Goal: Transaction & Acquisition: Book appointment/travel/reservation

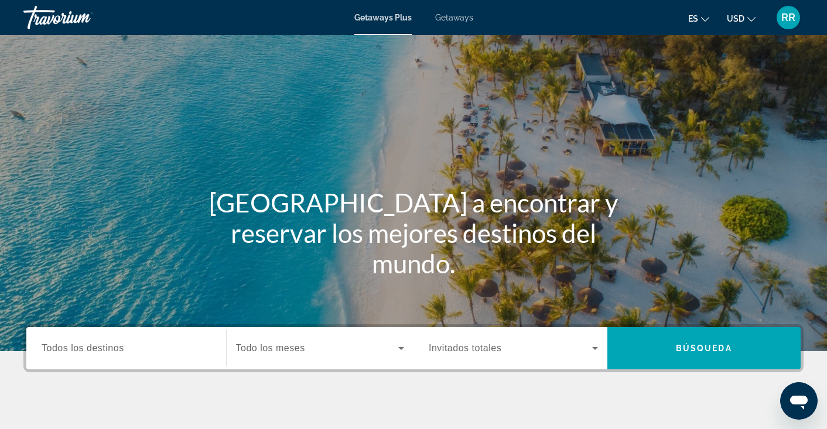
click at [100, 344] on span "Todos los destinos" at bounding box center [83, 348] width 83 height 10
click at [100, 344] on input "Destination Todos los destinos" at bounding box center [126, 349] width 169 height 14
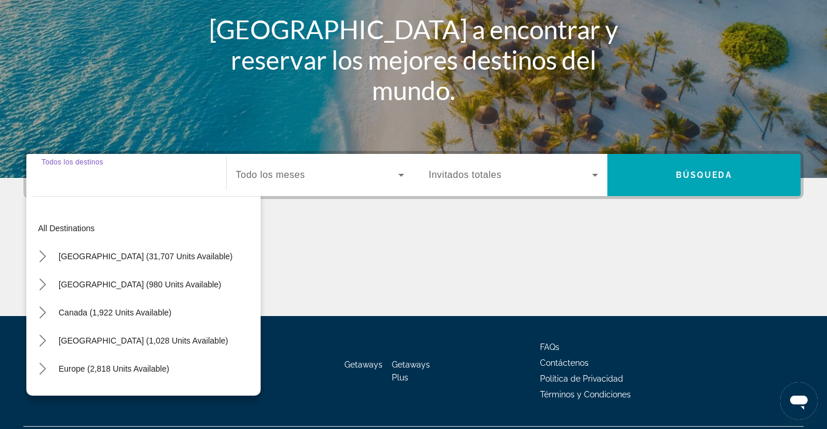
scroll to position [204, 0]
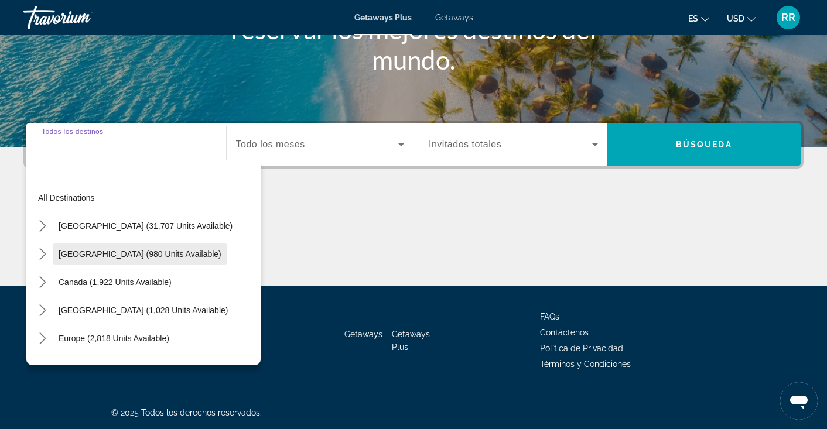
click at [127, 258] on span "[GEOGRAPHIC_DATA] (980 units available)" at bounding box center [140, 254] width 163 height 9
type input "**********"
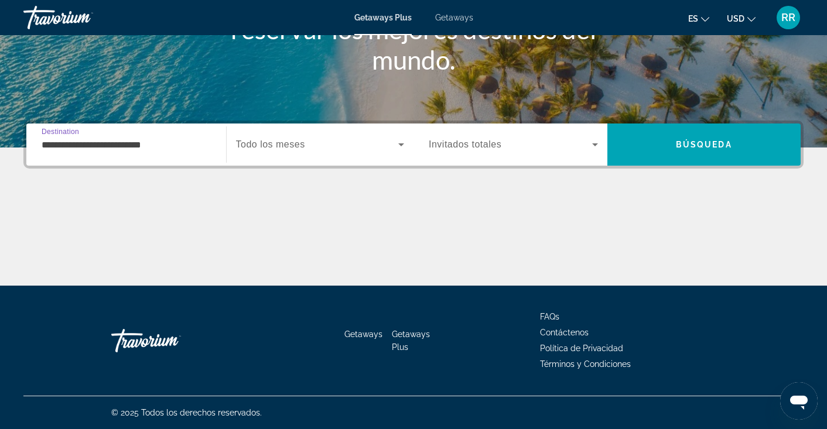
click at [158, 148] on input "**********" at bounding box center [126, 145] width 169 height 14
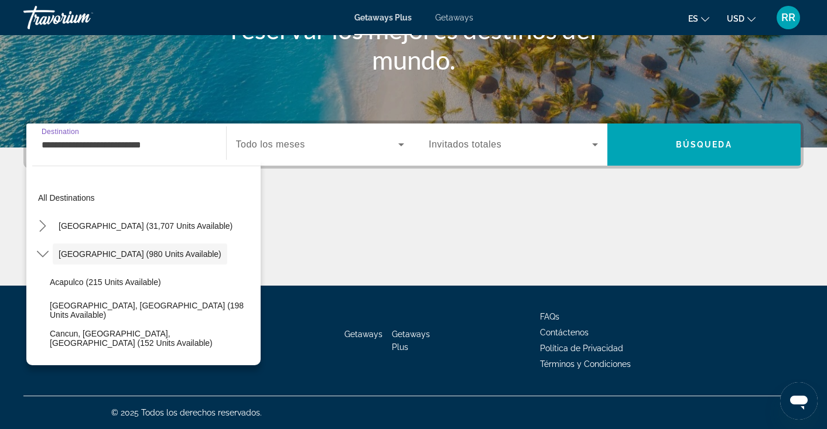
click at [164, 141] on input "**********" at bounding box center [126, 145] width 169 height 14
click at [185, 147] on input "**********" at bounding box center [126, 145] width 169 height 14
click at [298, 210] on div "Main content" at bounding box center [413, 242] width 780 height 88
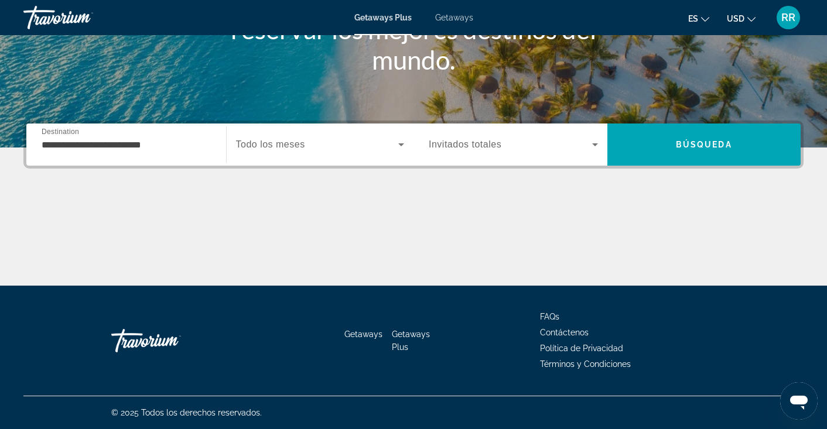
click at [173, 143] on input "**********" at bounding box center [126, 145] width 169 height 14
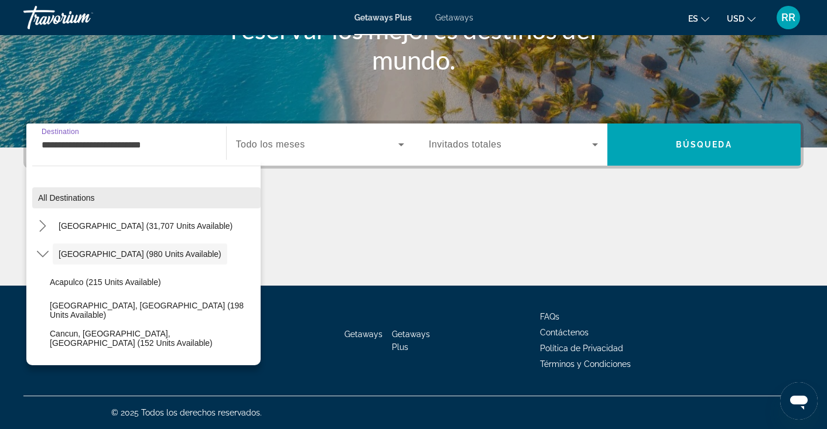
click at [186, 195] on span "Select destination: All destinations" at bounding box center [146, 198] width 228 height 28
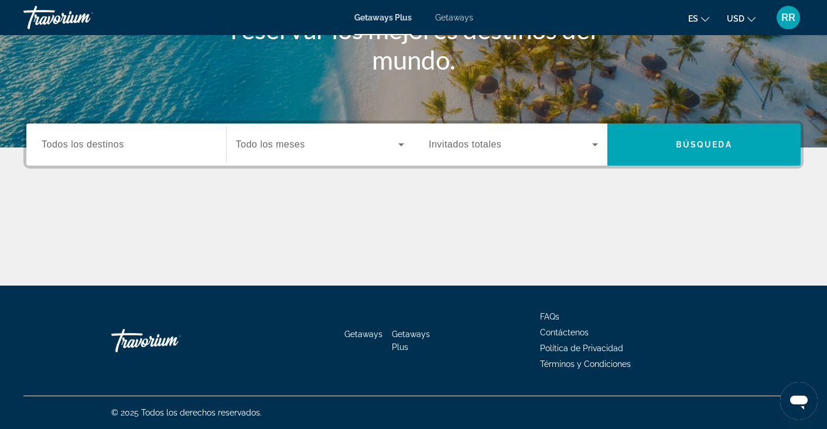
click at [122, 144] on span "Todos los destinos" at bounding box center [83, 144] width 83 height 10
click at [122, 144] on input "Destination Todos los destinos" at bounding box center [126, 145] width 169 height 14
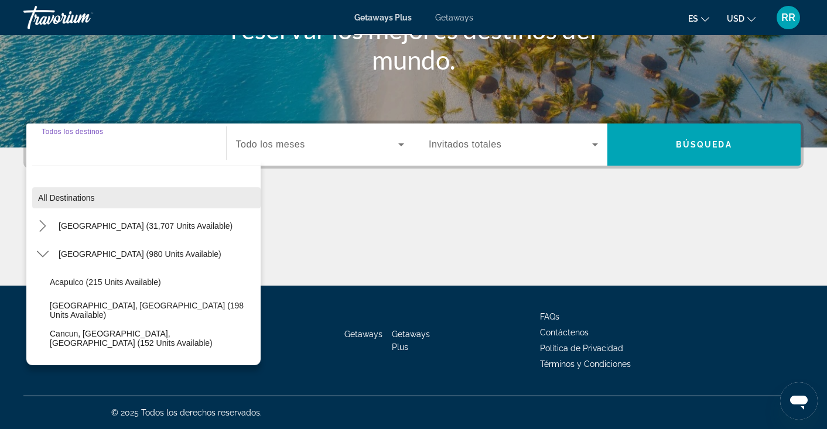
click at [76, 200] on span "All destinations" at bounding box center [66, 197] width 57 height 9
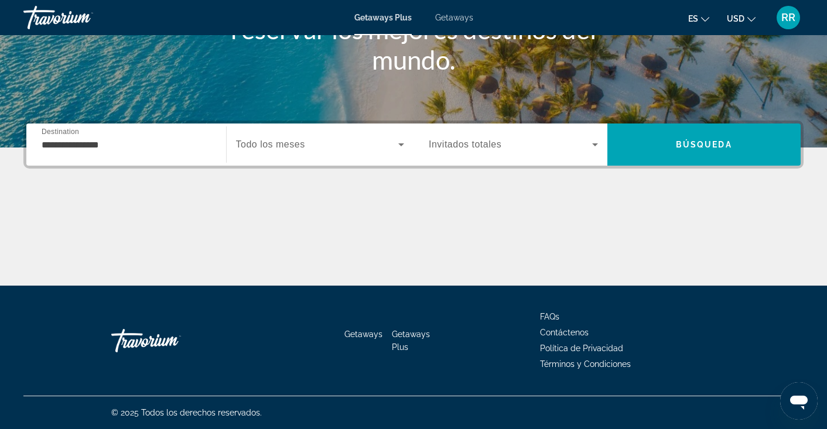
click at [123, 141] on input "**********" at bounding box center [126, 145] width 169 height 14
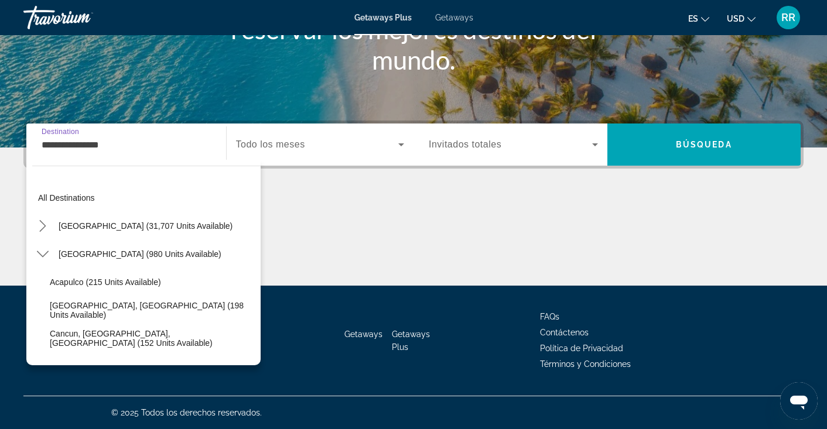
click at [253, 361] on div "All destinations [GEOGRAPHIC_DATA] (31,707 units available) [GEOGRAPHIC_DATA] (…" at bounding box center [143, 263] width 234 height 206
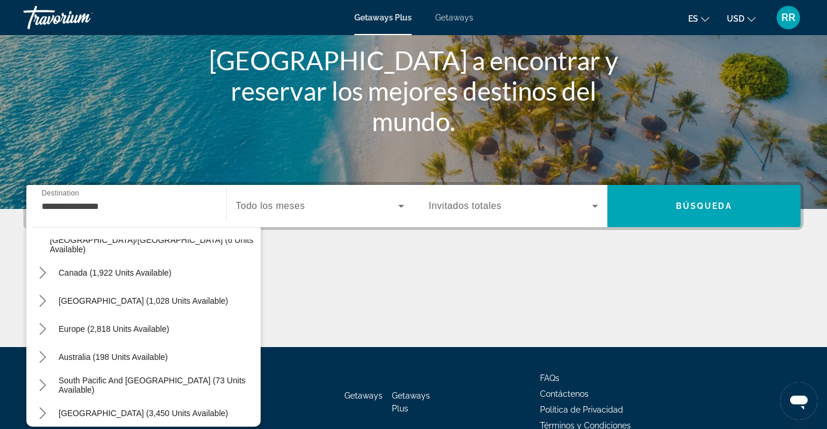
scroll to position [346, 0]
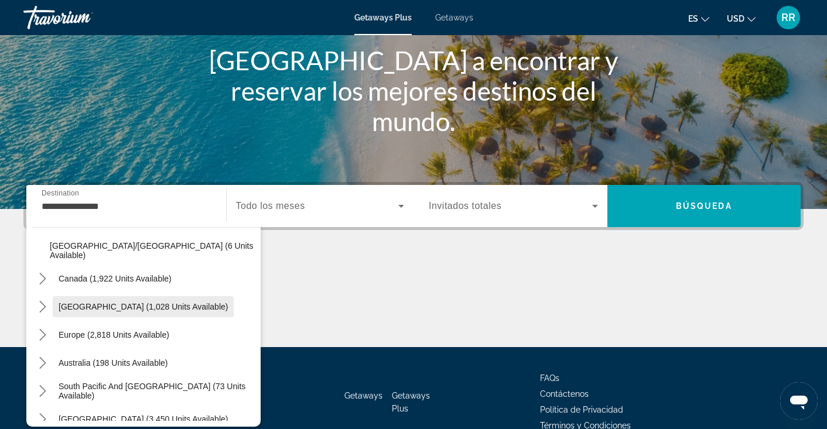
click at [220, 308] on span "[GEOGRAPHIC_DATA] (1,028 units available)" at bounding box center [143, 306] width 169 height 9
type input "**********"
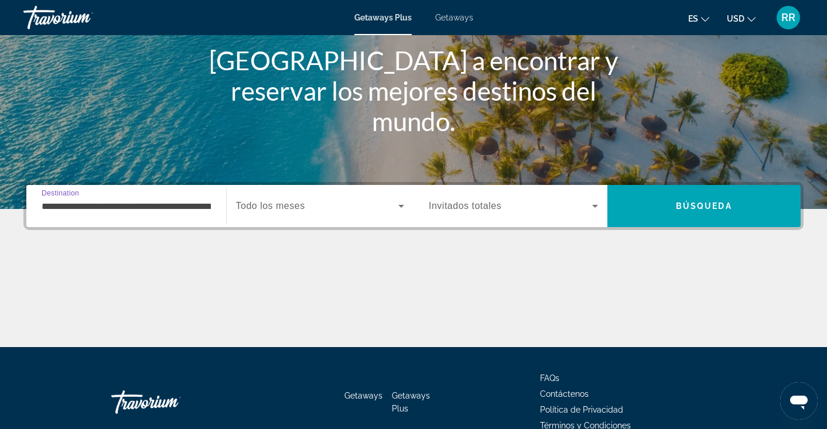
scroll to position [204, 0]
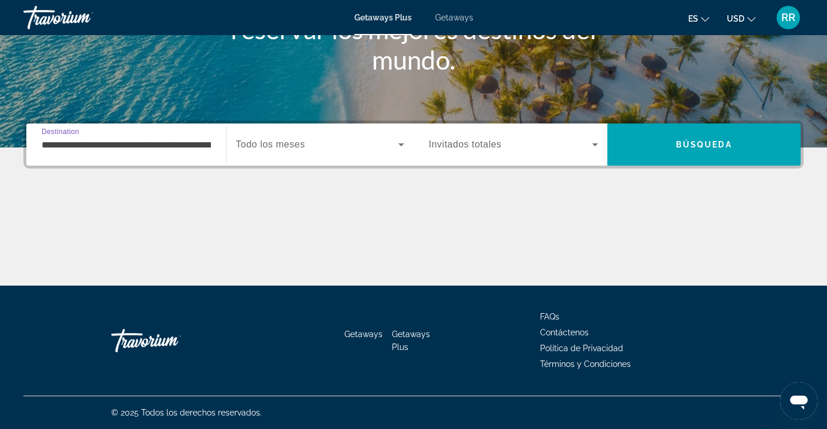
click at [404, 144] on icon "Search widget" at bounding box center [401, 145] width 14 height 14
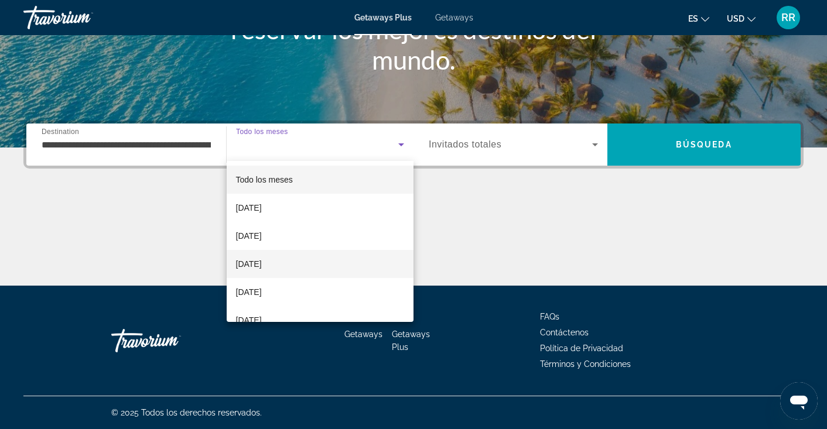
click at [262, 264] on span "[DATE]" at bounding box center [249, 264] width 26 height 14
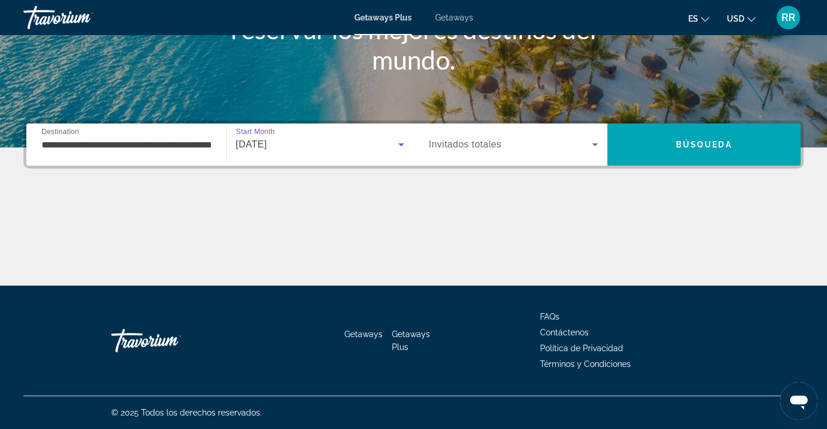
click at [593, 144] on icon "Search widget" at bounding box center [595, 145] width 6 height 3
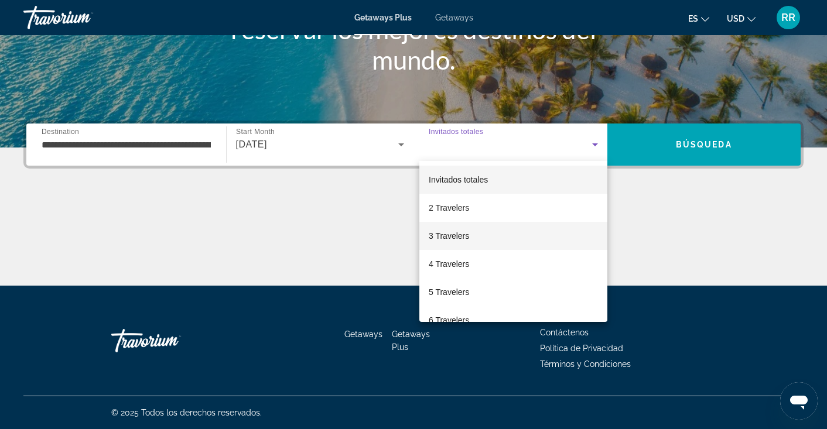
click at [472, 236] on mat-option "3 Travelers" at bounding box center [513, 236] width 188 height 28
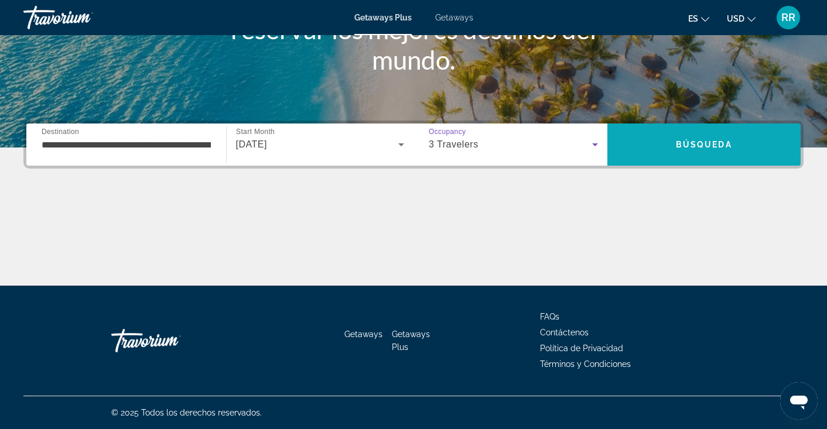
click at [706, 138] on span "Search" at bounding box center [704, 145] width 194 height 28
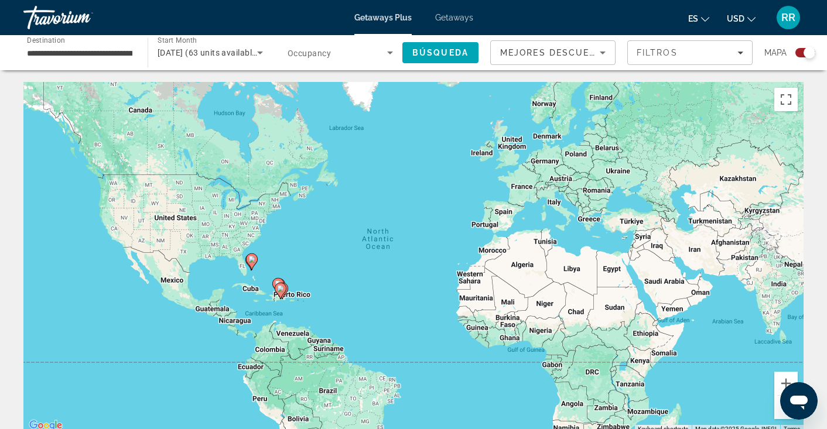
click at [808, 49] on div "Search widget" at bounding box center [810, 53] width 12 height 12
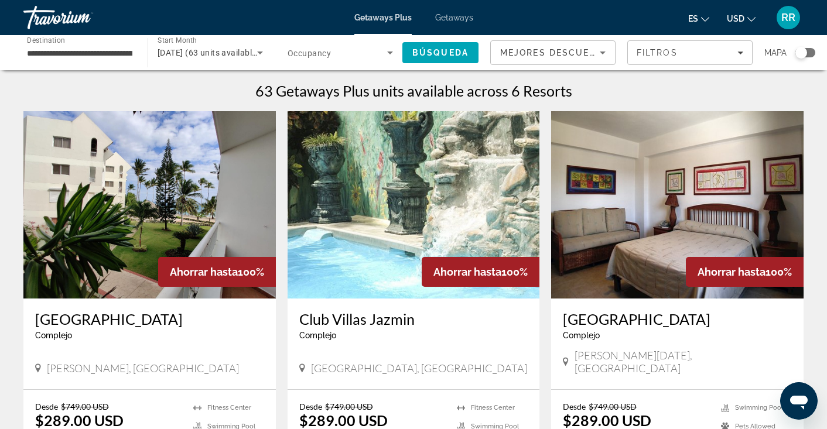
scroll to position [371, 0]
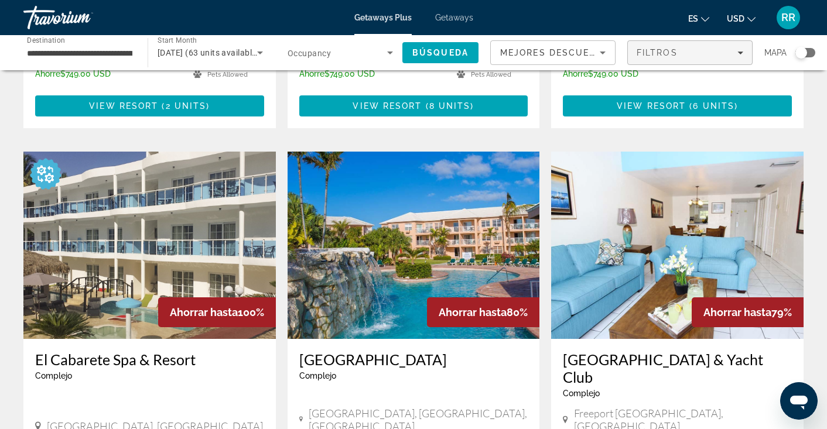
click at [737, 53] on icon "Filters" at bounding box center [740, 53] width 6 height 6
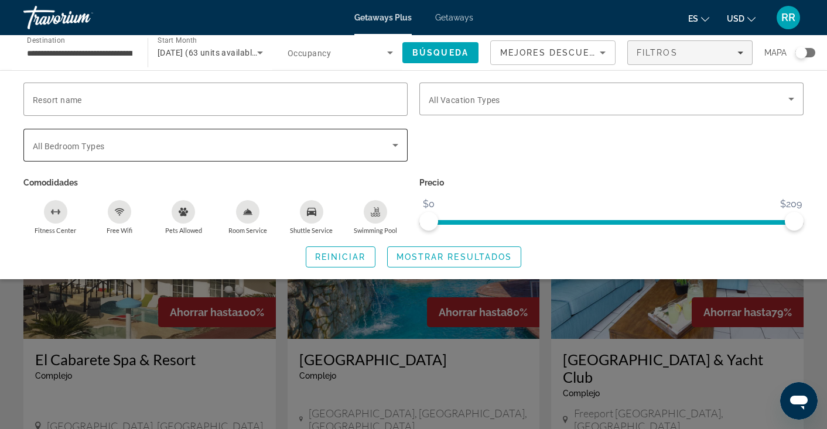
click at [64, 144] on span "All Bedroom Types" at bounding box center [68, 146] width 71 height 9
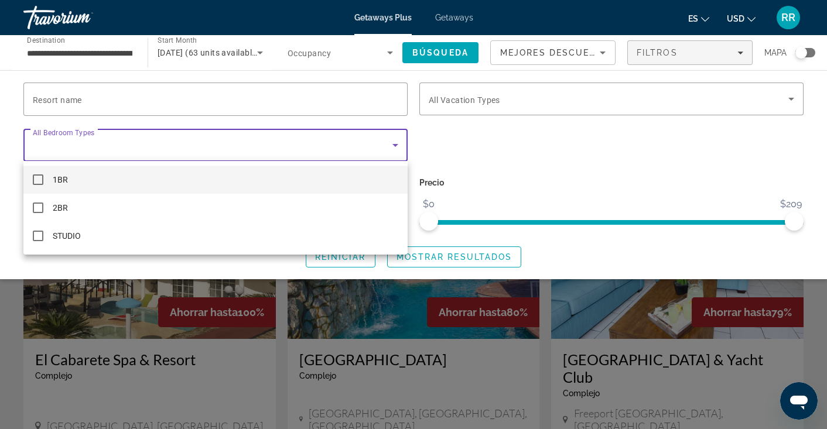
click at [64, 144] on div at bounding box center [413, 214] width 827 height 429
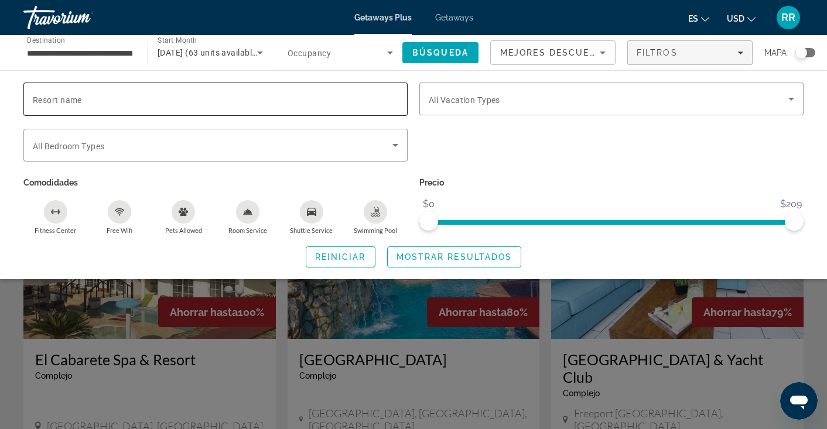
click at [53, 99] on span "Resort name" at bounding box center [57, 99] width 49 height 9
click at [53, 99] on input "Resort name" at bounding box center [216, 100] width 366 height 14
type input "*"
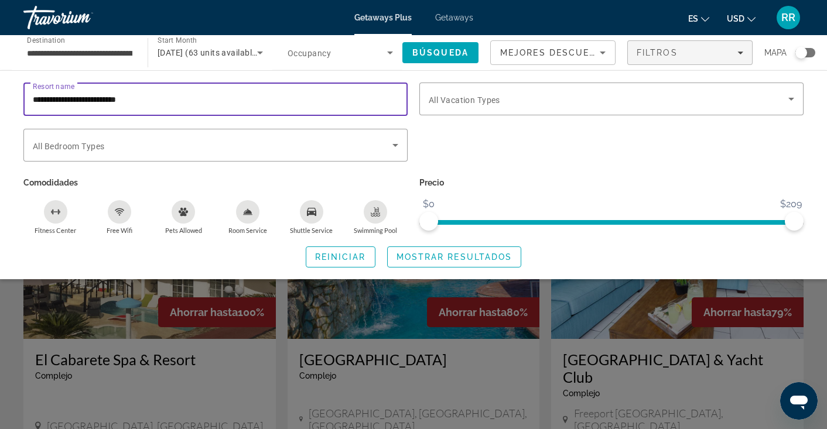
type input "**********"
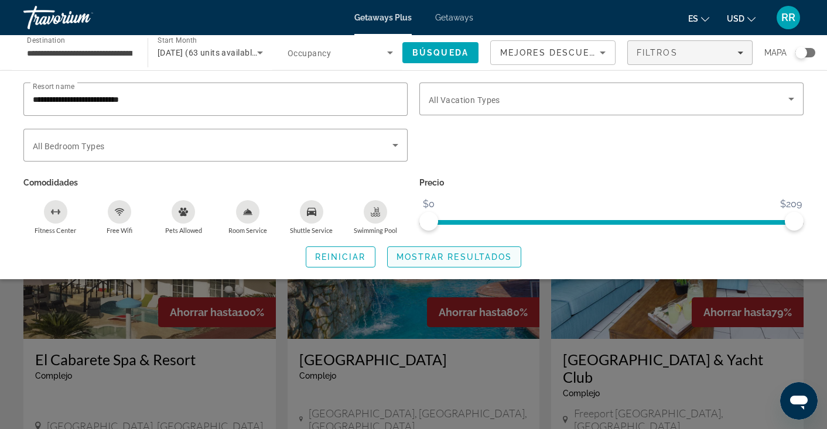
click at [414, 258] on span "Mostrar resultados" at bounding box center [455, 256] width 116 height 9
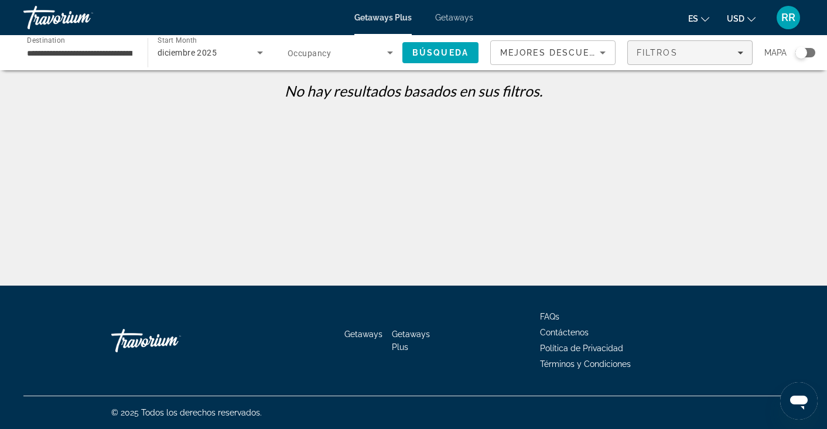
click at [699, 44] on span "Filters" at bounding box center [690, 53] width 124 height 28
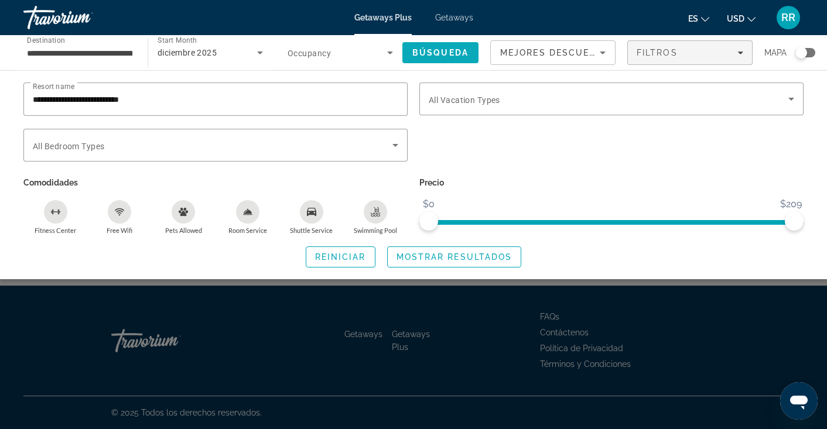
click at [435, 46] on span "Search" at bounding box center [440, 53] width 76 height 28
click at [791, 101] on icon "Search widget" at bounding box center [791, 99] width 6 height 3
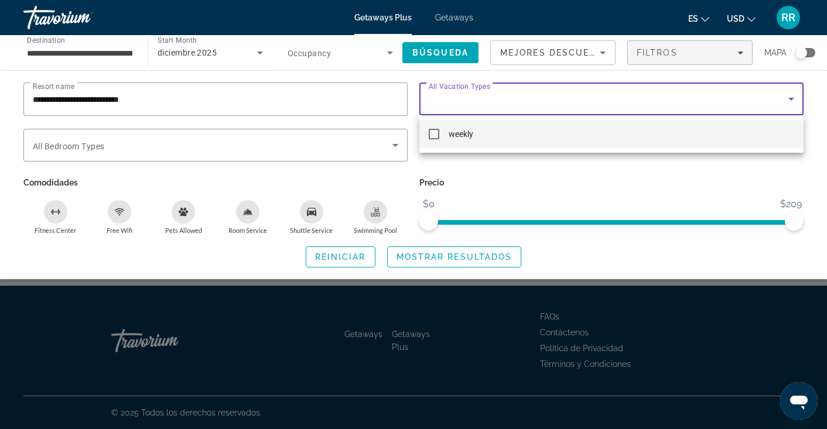
click at [436, 135] on mat-pseudo-checkbox at bounding box center [434, 134] width 11 height 11
click at [429, 218] on div at bounding box center [413, 214] width 827 height 429
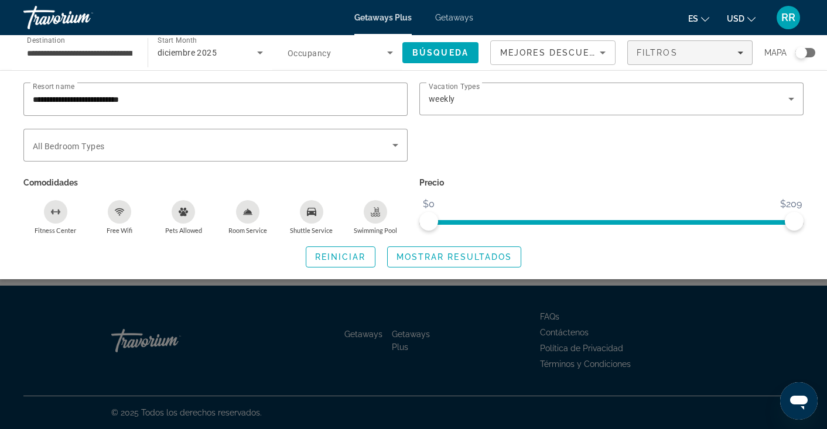
click at [542, 217] on span "ngx-slider" at bounding box center [612, 220] width 366 height 19
click at [542, 217] on span "ngx-slider" at bounding box center [668, 220] width 252 height 19
click at [617, 217] on span "ngx-slider" at bounding box center [668, 220] width 252 height 19
click at [617, 217] on span "ngx-slider" at bounding box center [705, 220] width 177 height 19
click at [795, 221] on span "ngx-slider-max" at bounding box center [794, 221] width 19 height 19
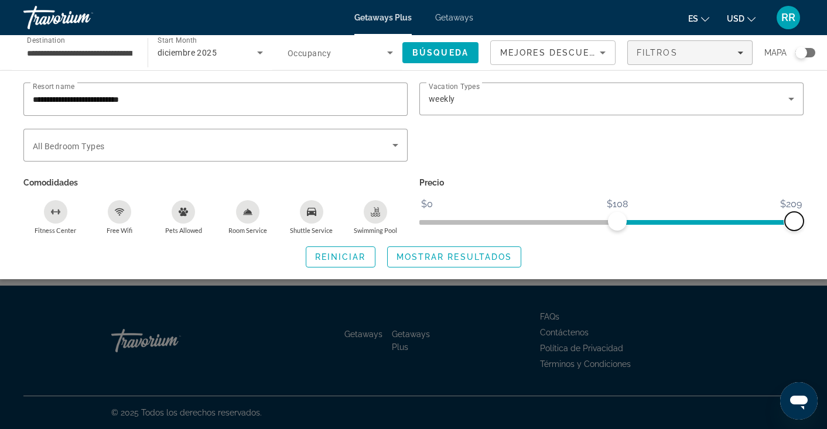
click at [795, 221] on span "ngx-slider-max" at bounding box center [794, 221] width 19 height 19
click at [429, 259] on span "Mostrar resultados" at bounding box center [455, 256] width 116 height 9
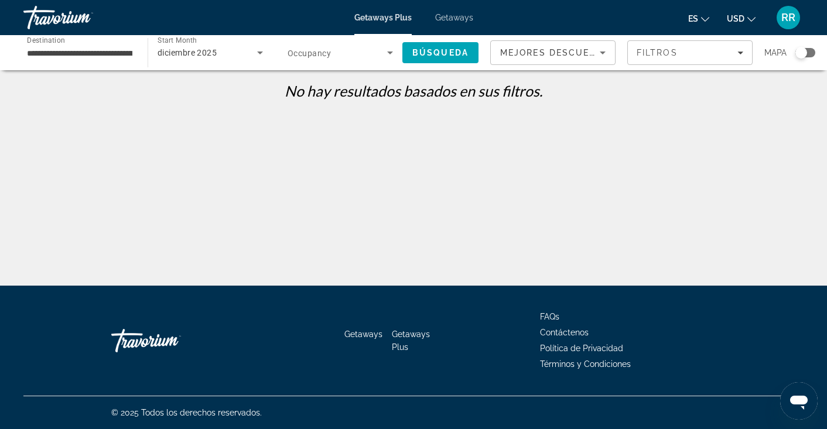
click at [603, 51] on icon "Sort by" at bounding box center [603, 53] width 14 height 14
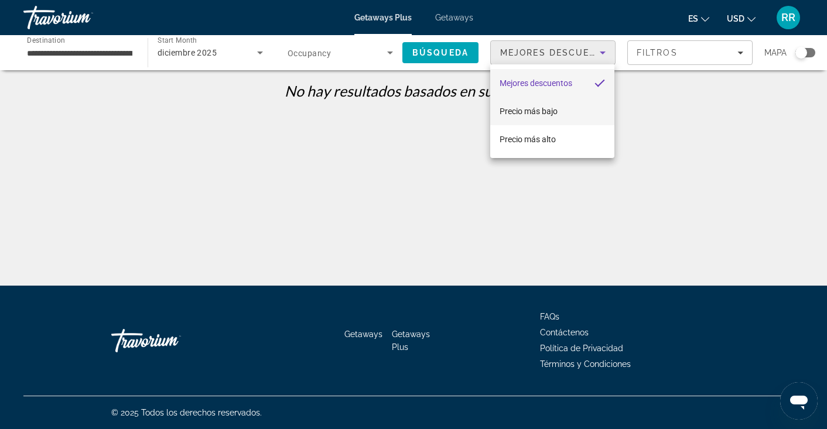
click at [539, 109] on span "Precio más bajo" at bounding box center [529, 111] width 58 height 9
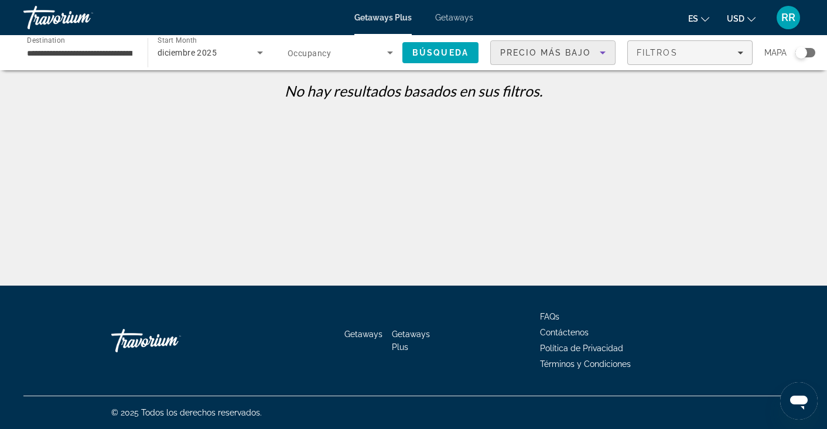
click at [745, 53] on span "Filters" at bounding box center [690, 53] width 124 height 28
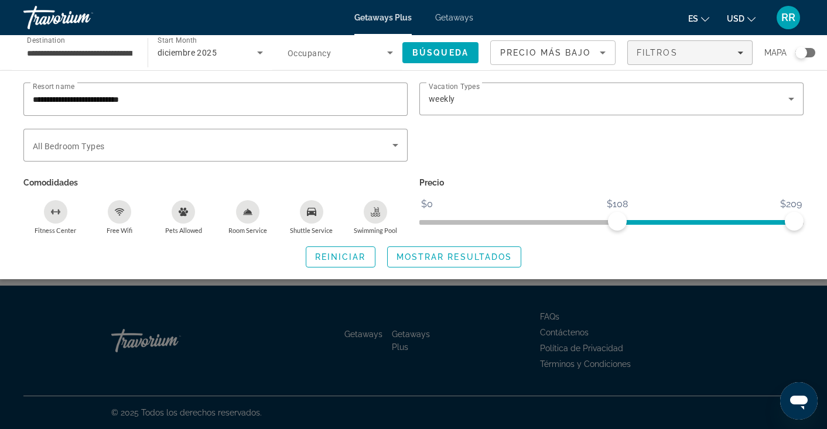
click at [450, 20] on span "Getaways" at bounding box center [454, 17] width 38 height 9
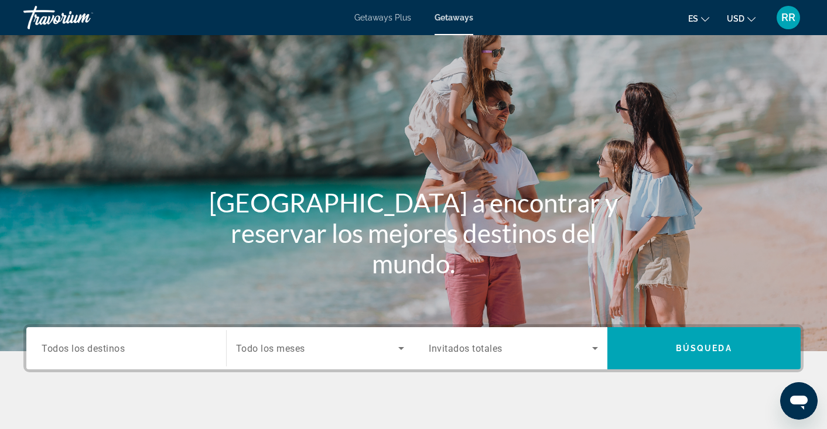
click at [101, 347] on span "Todos los destinos" at bounding box center [83, 348] width 83 height 11
click at [101, 347] on input "Destination Todos los destinos" at bounding box center [126, 349] width 169 height 14
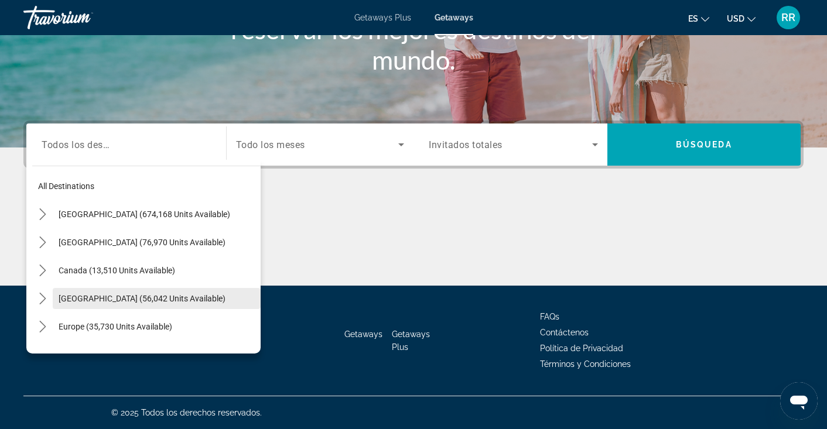
click at [91, 303] on span "Select destination: Caribbean & Atlantic Islands (56,042 units available)" at bounding box center [157, 299] width 208 height 28
type input "**********"
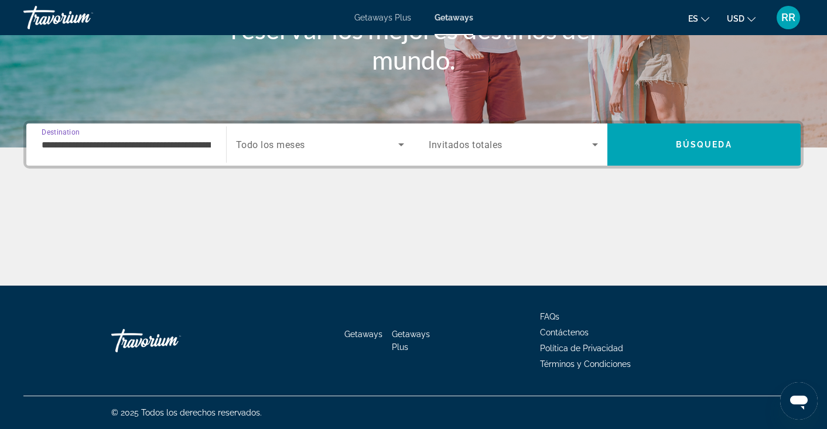
click at [599, 143] on icon "Search widget" at bounding box center [595, 145] width 14 height 14
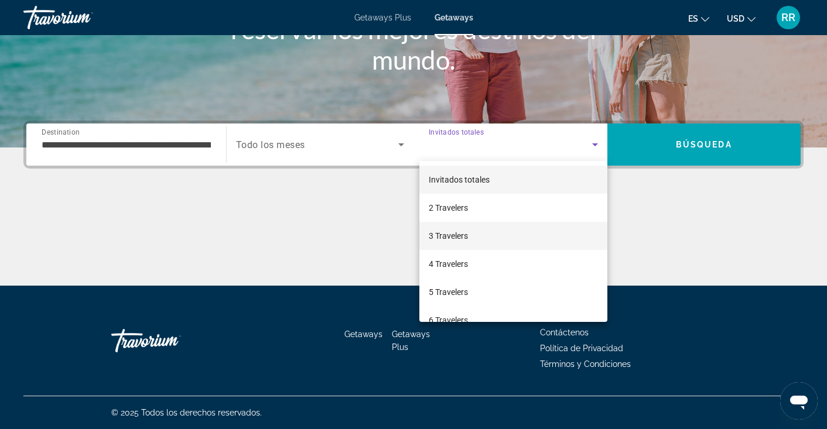
click at [446, 235] on span "3 Travelers" at bounding box center [448, 236] width 39 height 14
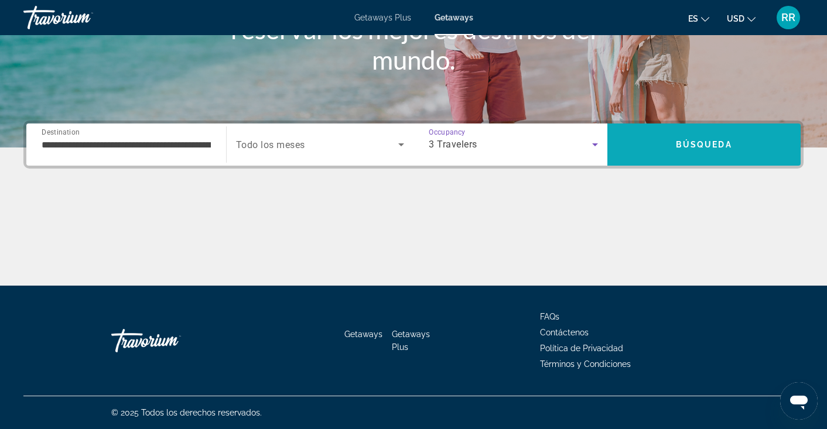
click at [731, 144] on span "Búsqueda" at bounding box center [704, 144] width 56 height 9
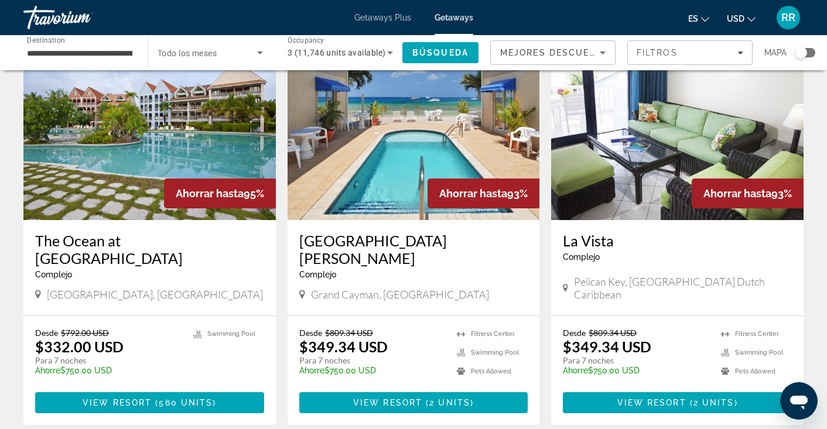
scroll to position [1346, 0]
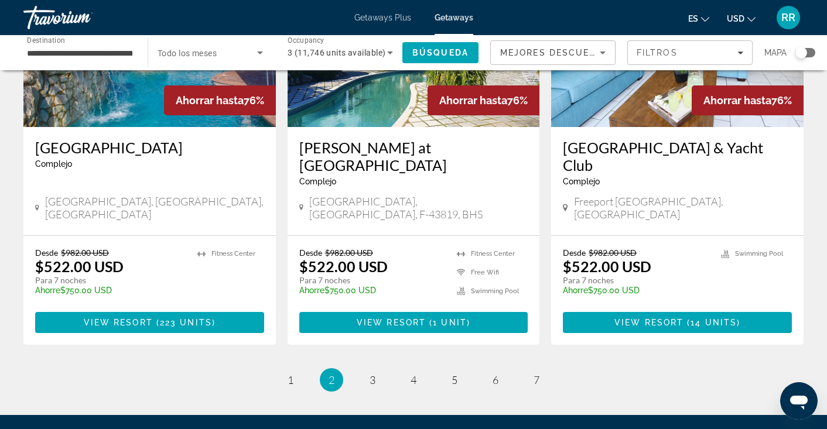
scroll to position [1415, 0]
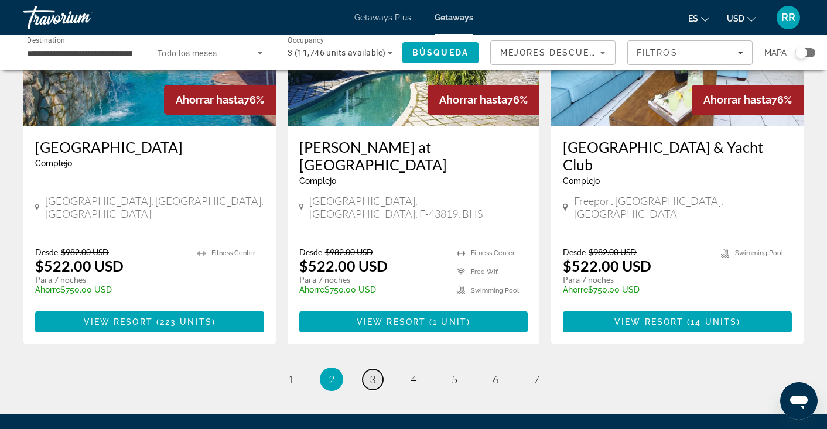
click at [372, 373] on span "3" at bounding box center [373, 379] width 6 height 13
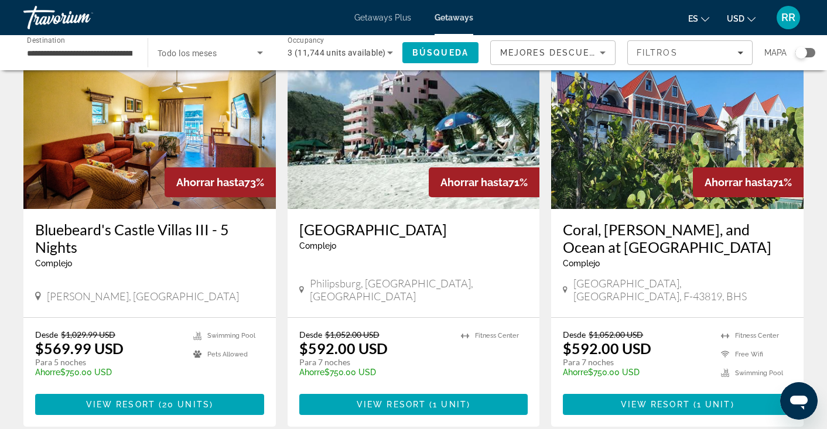
scroll to position [912, 0]
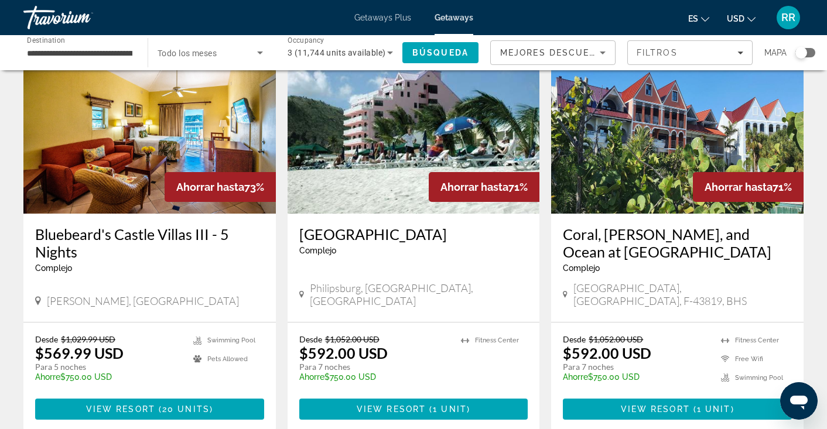
click at [604, 54] on icon "Sort by" at bounding box center [603, 53] width 14 height 14
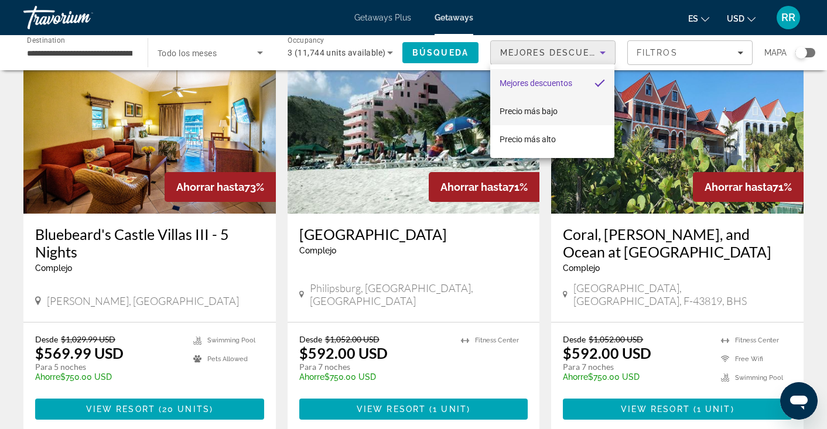
click at [547, 111] on span "Precio más bajo" at bounding box center [529, 111] width 58 height 9
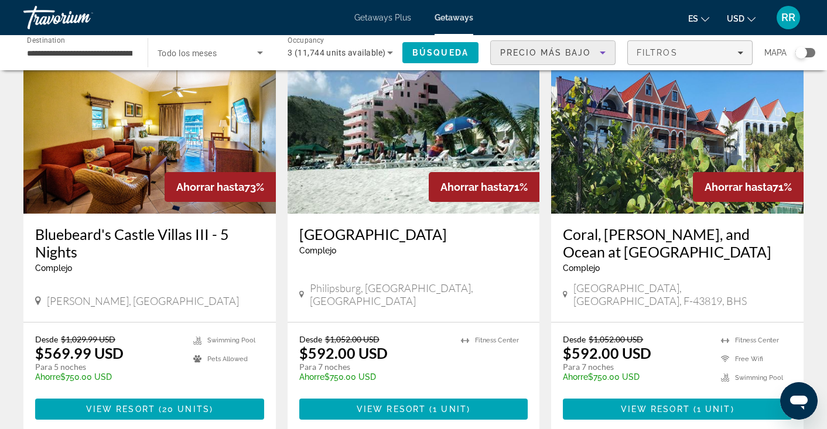
click at [740, 53] on icon "Filters" at bounding box center [740, 53] width 6 height 3
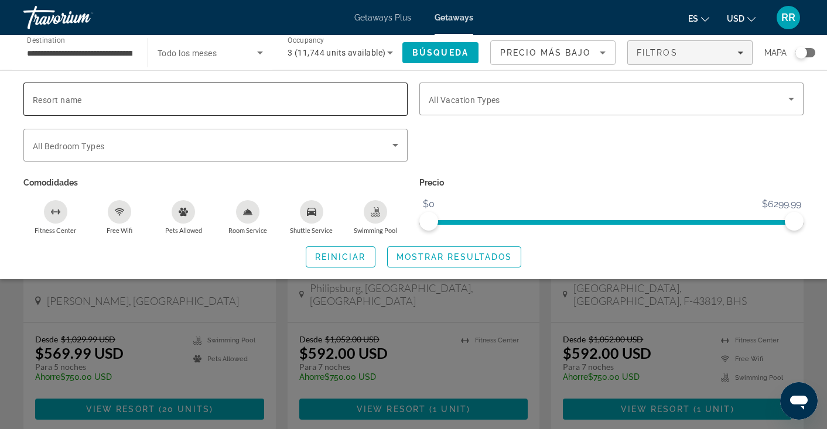
click at [79, 102] on span "Resort name" at bounding box center [57, 99] width 49 height 9
click at [79, 102] on input "Resort name" at bounding box center [216, 100] width 366 height 14
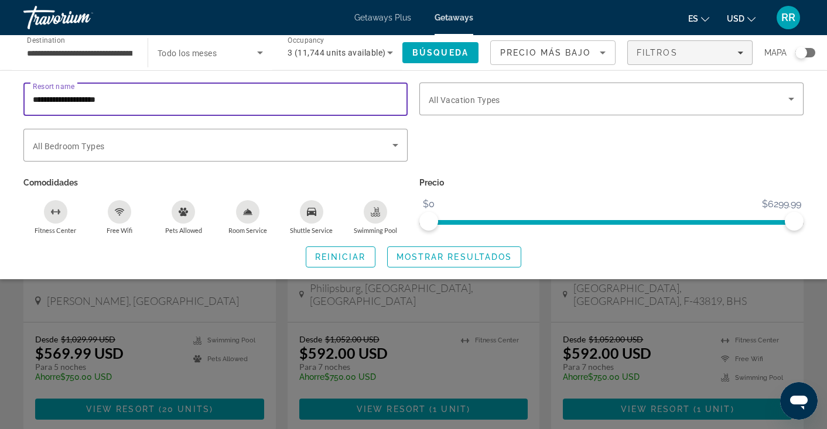
type input "**********"
click at [409, 257] on span "Mostrar resultados" at bounding box center [455, 256] width 116 height 9
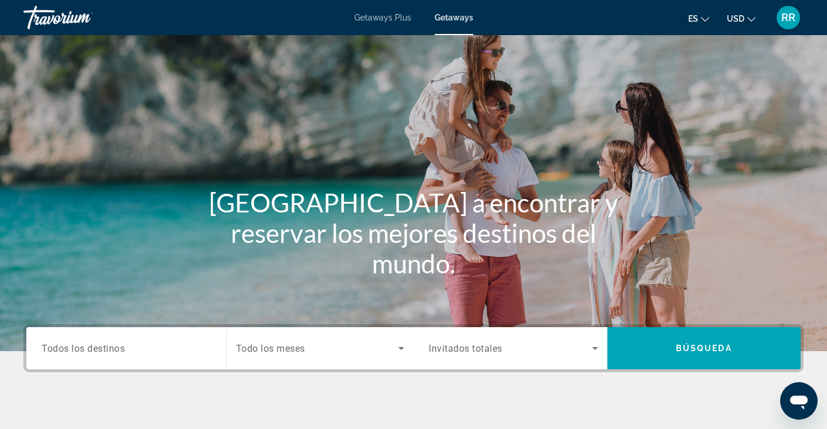
click at [390, 25] on div "Getaways Plus Getaways es English Español Français Italiano Português русский U…" at bounding box center [413, 17] width 827 height 30
click at [390, 19] on span "Getaways Plus" at bounding box center [382, 17] width 57 height 9
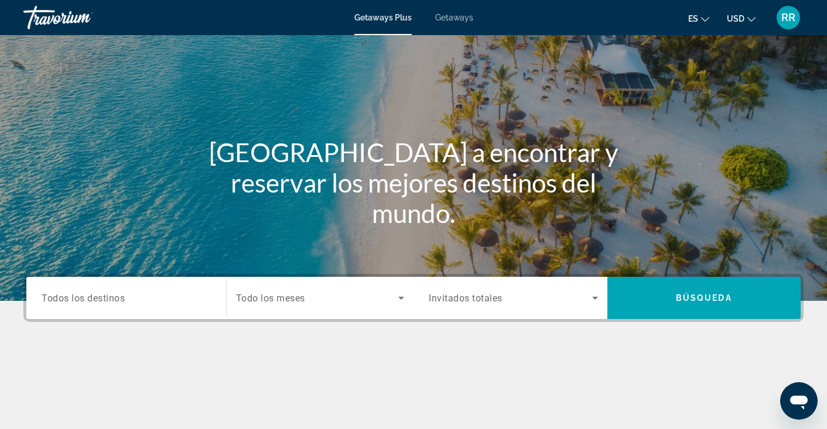
scroll to position [50, 0]
click at [124, 297] on span "Todos los destinos" at bounding box center [83, 297] width 83 height 11
click at [124, 297] on input "Destination Todos los destinos" at bounding box center [126, 299] width 169 height 14
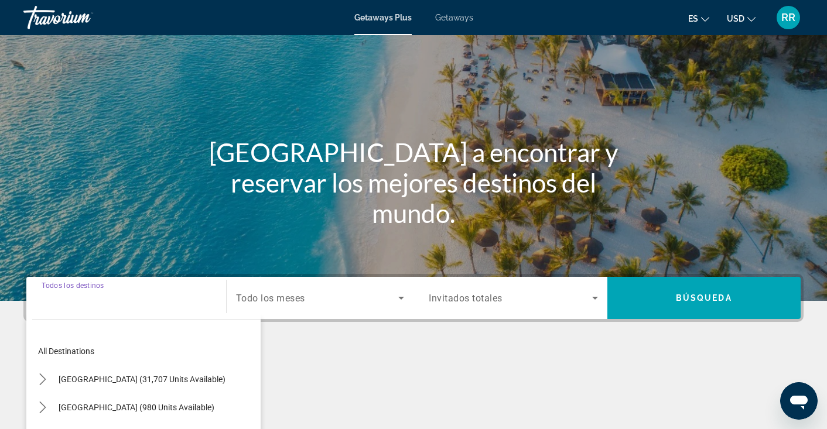
scroll to position [204, 0]
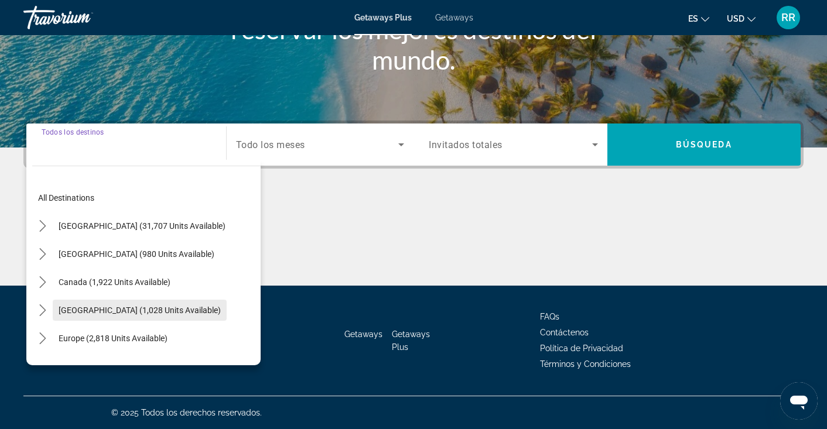
click at [143, 312] on span "[GEOGRAPHIC_DATA] (1,028 units available)" at bounding box center [140, 310] width 162 height 9
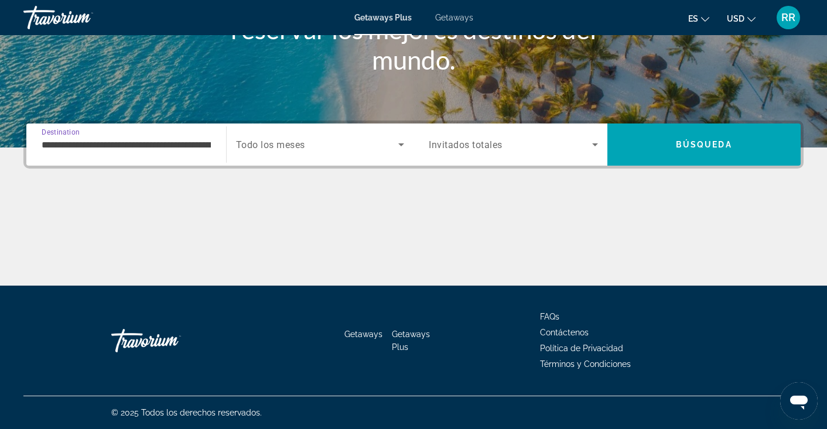
click at [184, 144] on input "**********" at bounding box center [126, 145] width 169 height 14
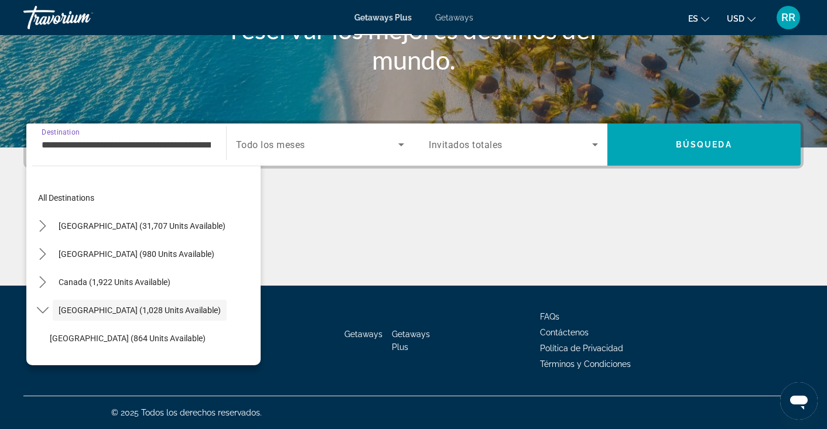
scroll to position [42, 0]
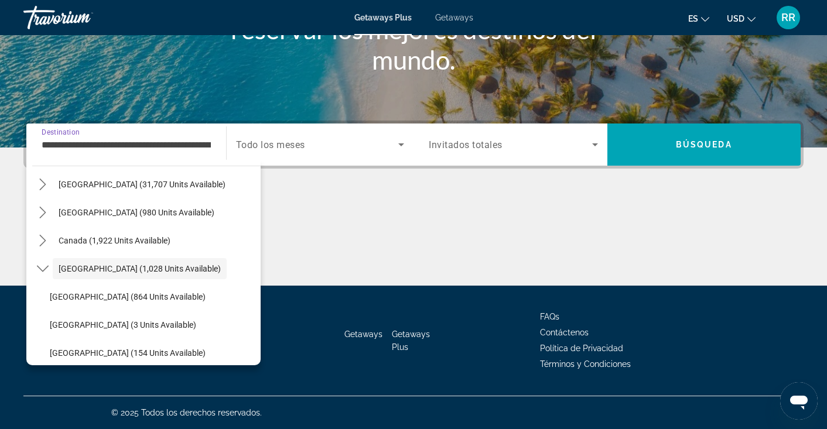
click at [184, 144] on input "**********" at bounding box center [126, 145] width 169 height 14
click at [161, 354] on span "[GEOGRAPHIC_DATA] (154 units available)" at bounding box center [128, 353] width 156 height 9
type input "**********"
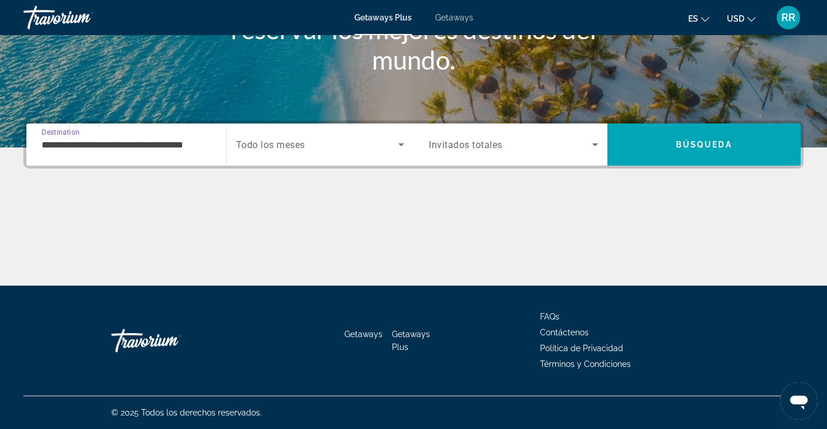
click at [402, 146] on icon "Search widget" at bounding box center [401, 145] width 6 height 3
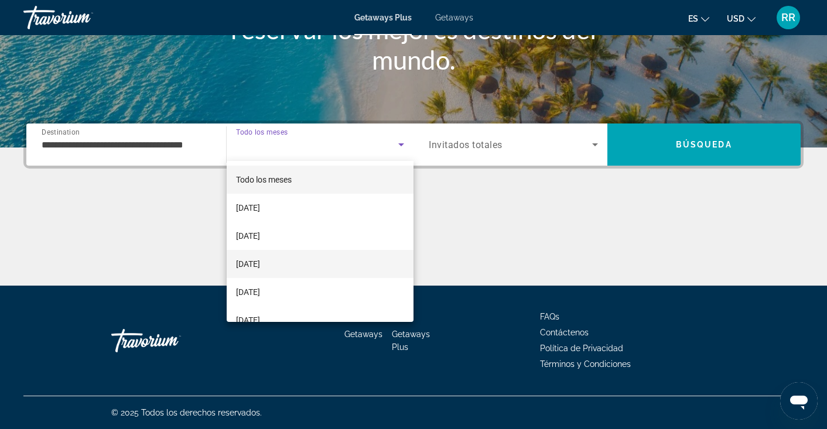
click at [298, 264] on mat-option "[DATE]" at bounding box center [320, 264] width 187 height 28
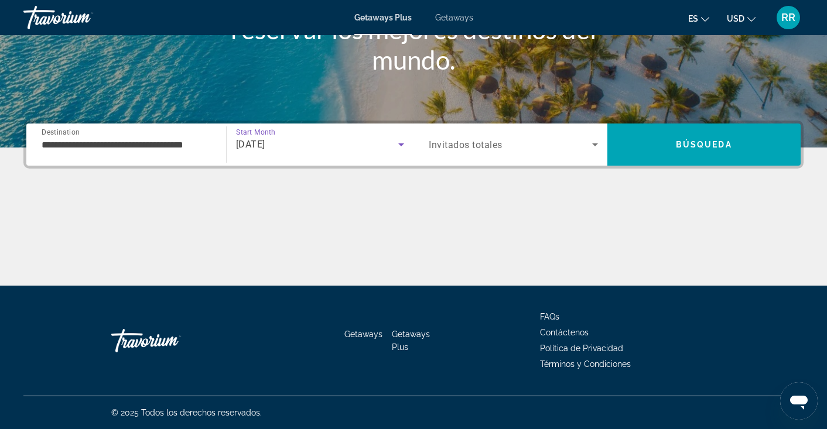
click at [596, 143] on icon "Search widget" at bounding box center [595, 145] width 14 height 14
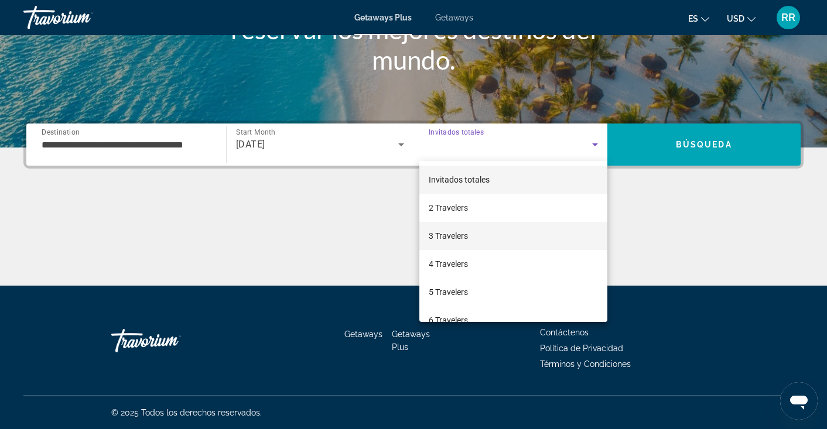
click at [462, 233] on span "3 Travelers" at bounding box center [448, 236] width 39 height 14
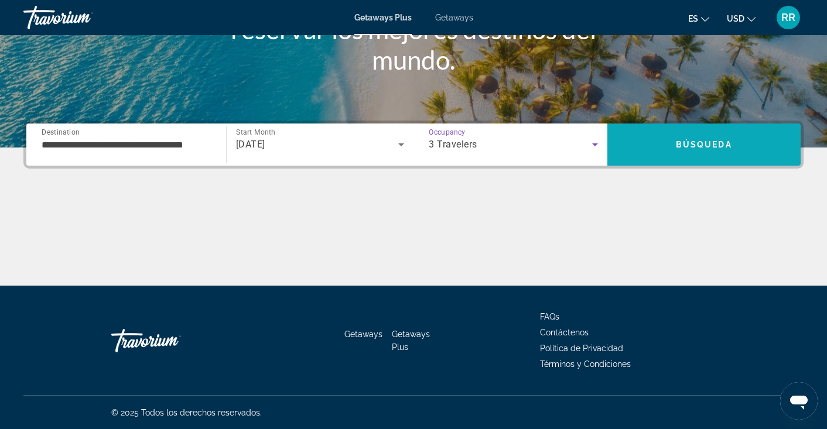
click at [719, 137] on span "Search" at bounding box center [704, 145] width 194 height 28
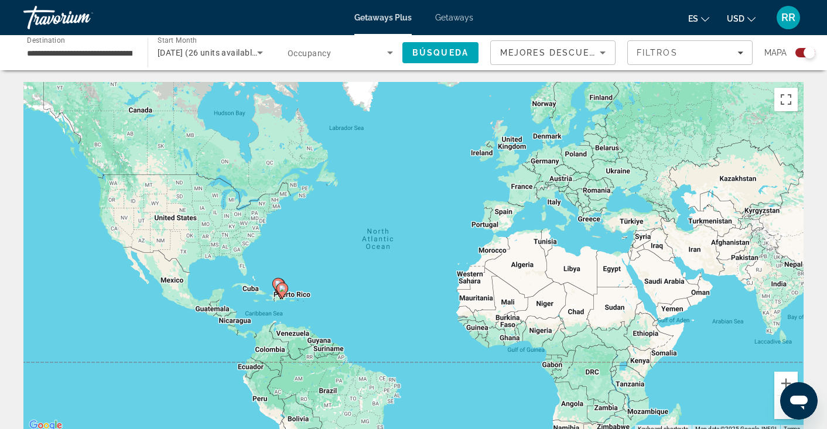
click at [805, 58] on div "Mapa" at bounding box center [789, 52] width 51 height 25
click at [807, 54] on div "Search widget" at bounding box center [810, 53] width 12 height 12
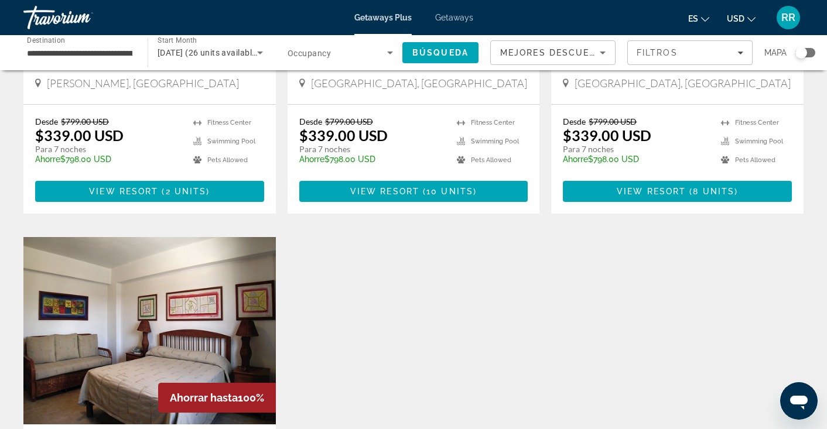
scroll to position [273, 0]
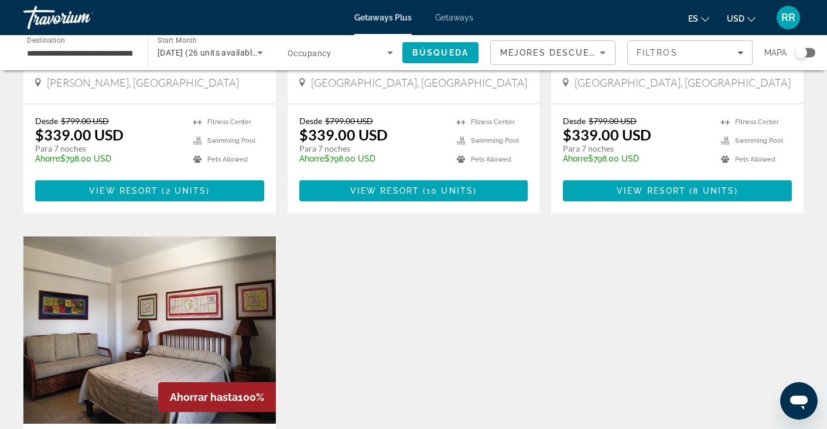
click at [142, 136] on div "Desde $799.00 USD $339.00 USD Para 7 noches Ahorre $798.00 USD temp" at bounding box center [108, 144] width 146 height 56
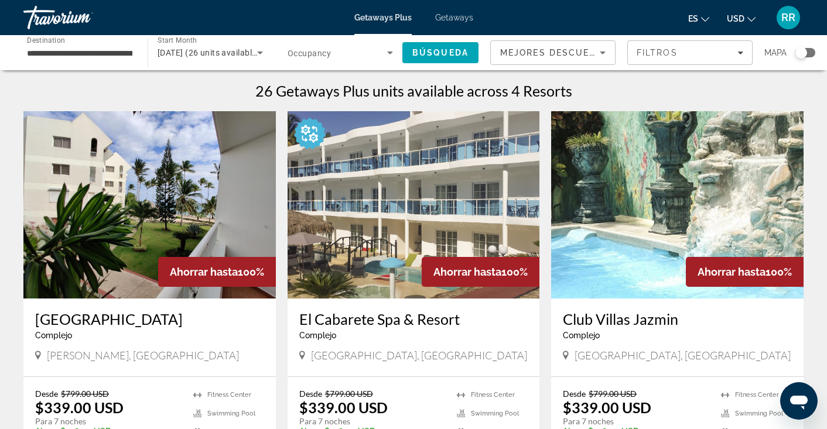
scroll to position [0, 0]
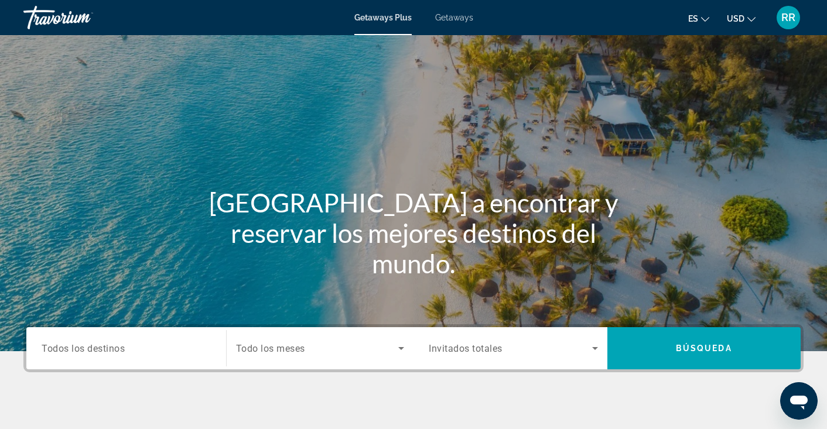
click at [106, 358] on div "Search widget" at bounding box center [126, 348] width 169 height 33
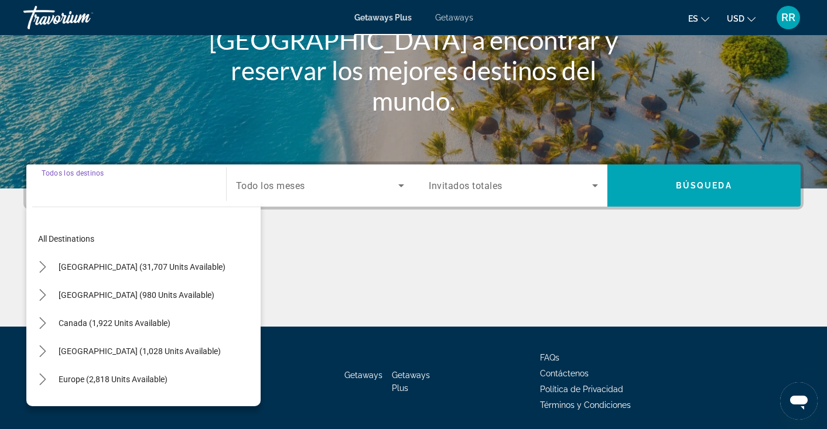
scroll to position [204, 0]
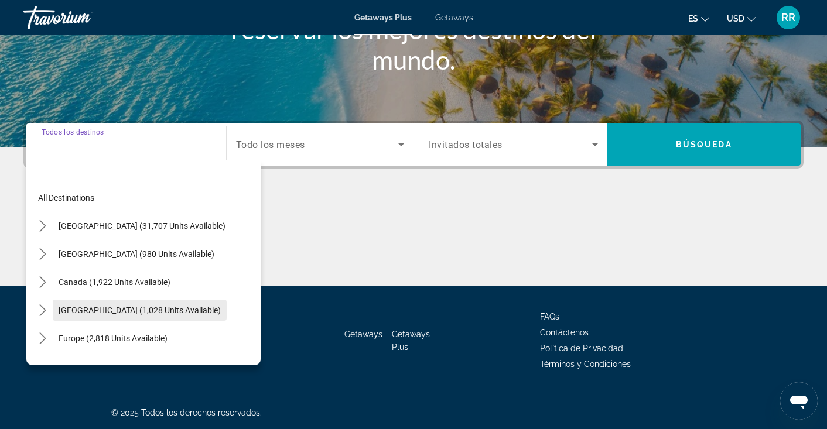
click at [112, 313] on span "[GEOGRAPHIC_DATA] (1,028 units available)" at bounding box center [140, 310] width 162 height 9
type input "**********"
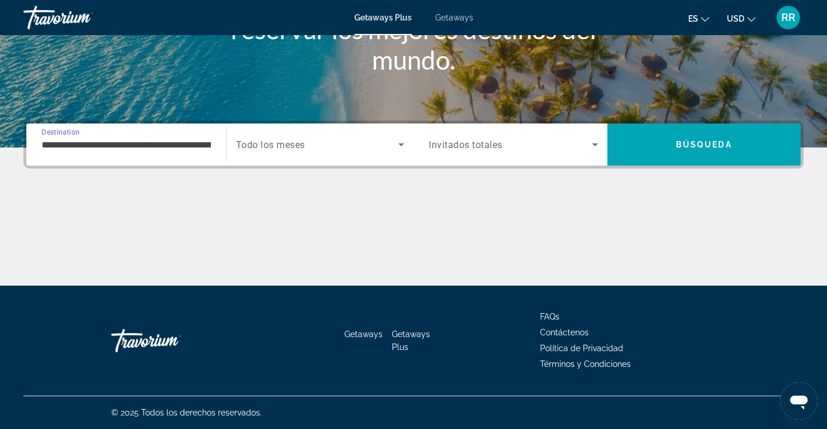
click at [163, 145] on input "**********" at bounding box center [126, 145] width 169 height 14
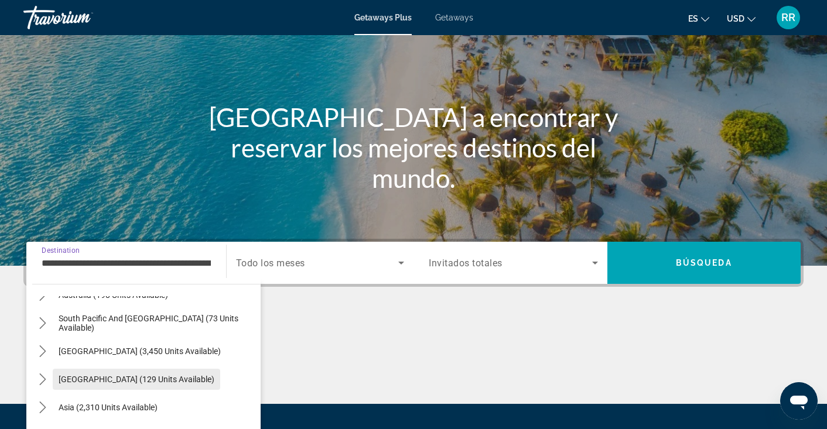
scroll to position [330, 0]
click at [399, 264] on icon "Search widget" at bounding box center [401, 263] width 14 height 14
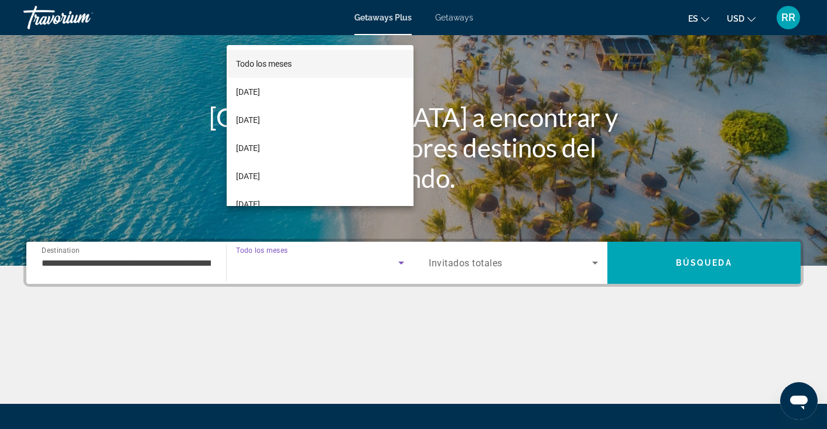
scroll to position [204, 0]
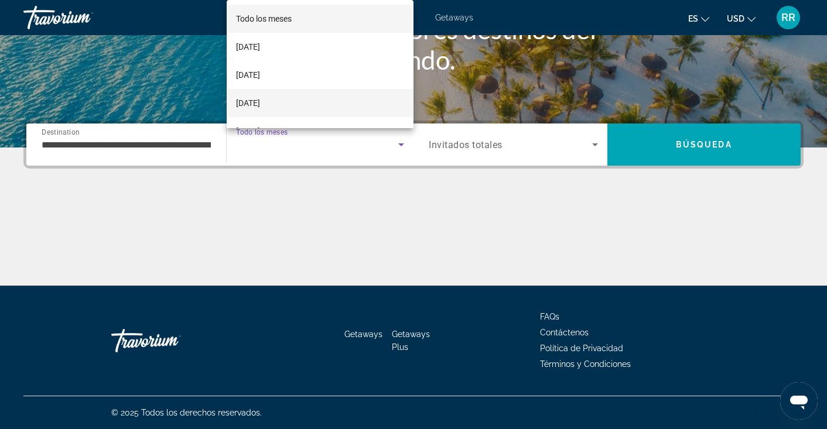
click at [260, 100] on span "[DATE]" at bounding box center [248, 103] width 24 height 14
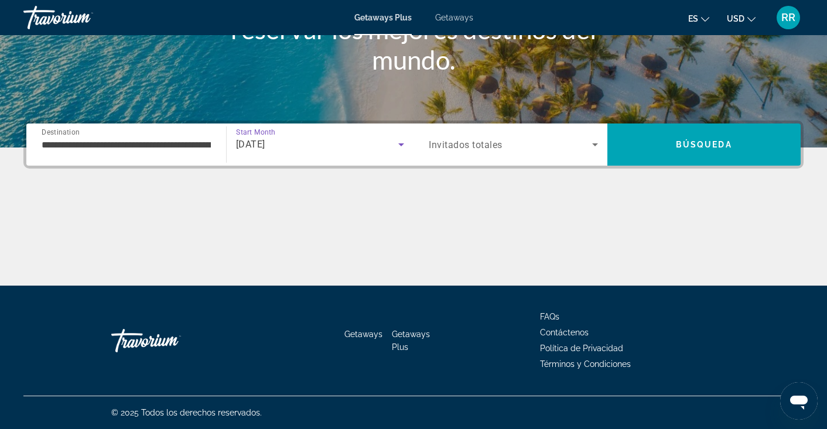
click at [594, 144] on icon "Search widget" at bounding box center [595, 145] width 6 height 3
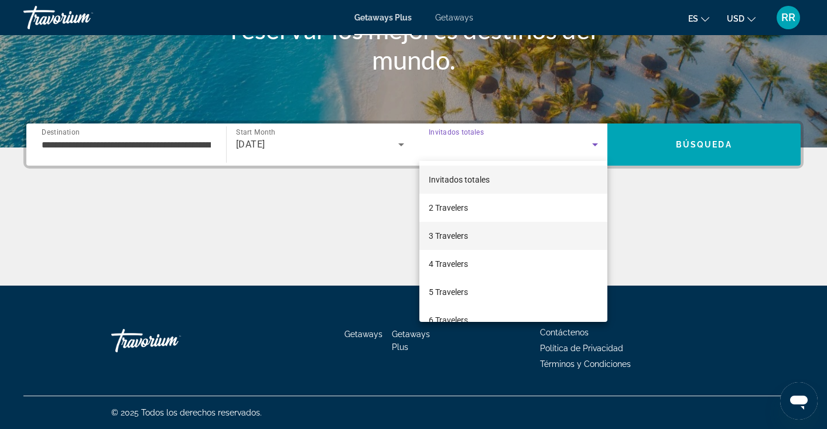
click at [480, 235] on mat-option "3 Travelers" at bounding box center [513, 236] width 188 height 28
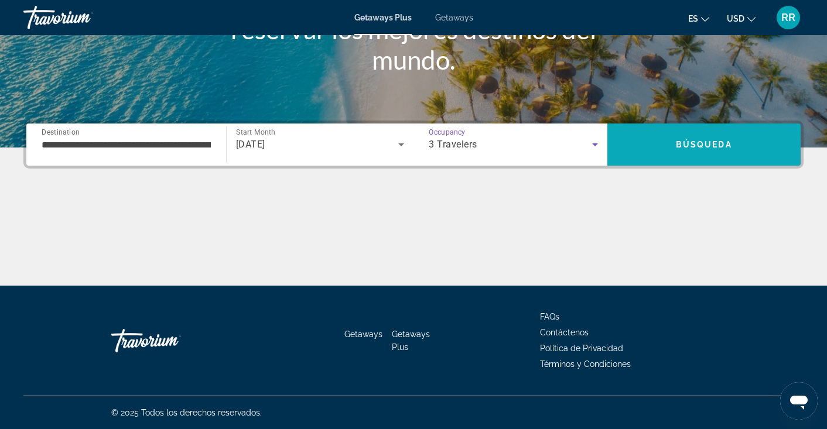
click at [699, 139] on span "Search" at bounding box center [704, 145] width 194 height 28
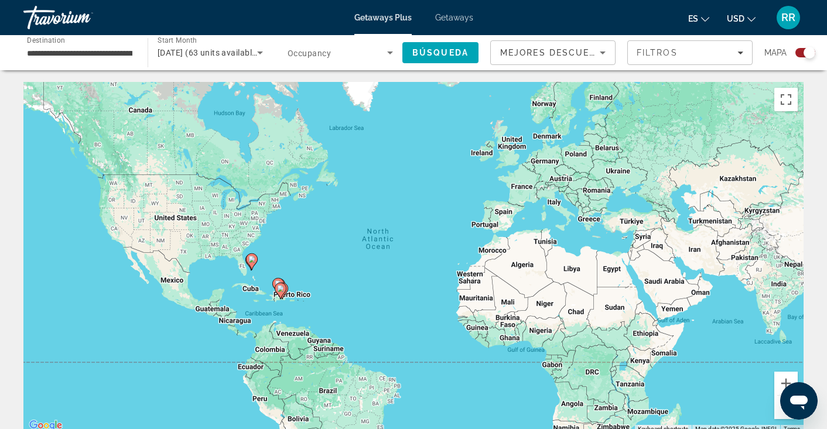
click at [810, 50] on div "Search widget" at bounding box center [810, 53] width 12 height 12
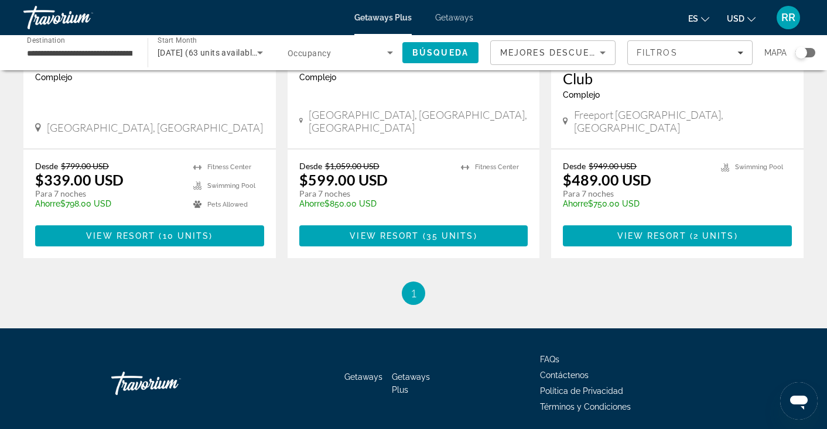
scroll to position [669, 0]
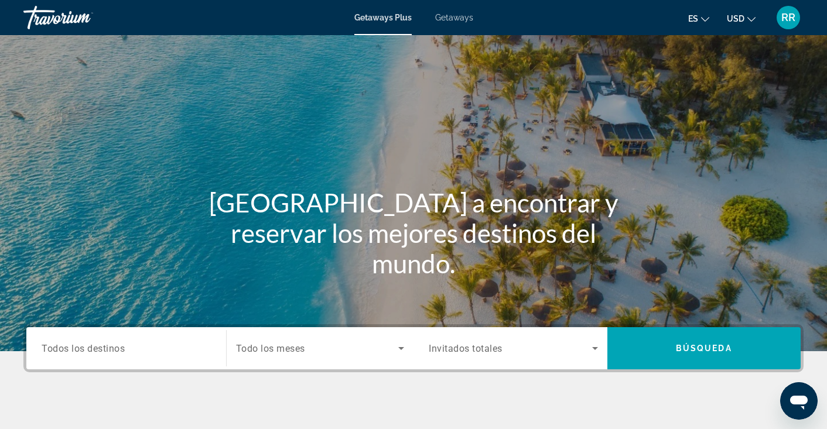
click at [82, 352] on span "Todos los destinos" at bounding box center [83, 348] width 83 height 11
click at [82, 352] on input "Destination Todos los destinos" at bounding box center [126, 349] width 169 height 14
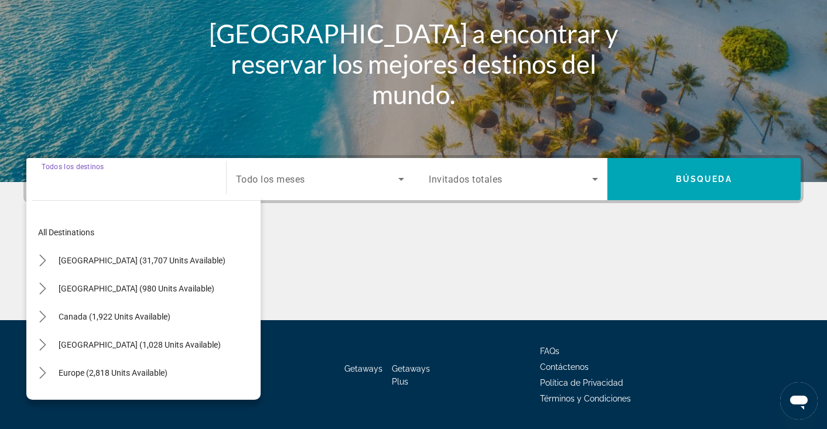
scroll to position [204, 0]
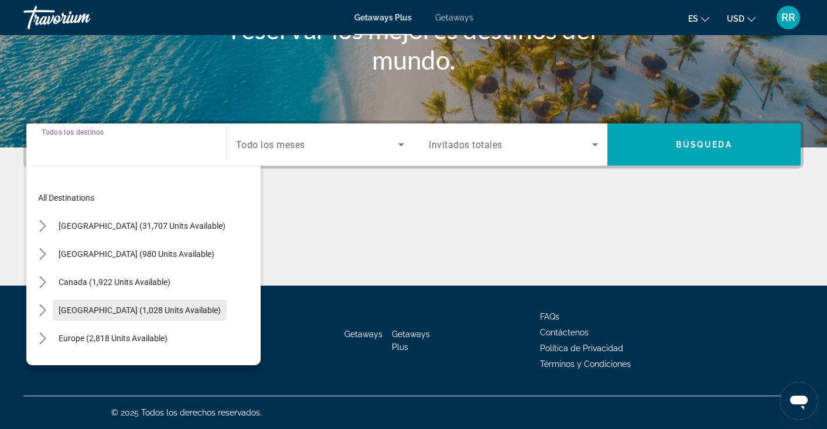
click at [95, 311] on span "[GEOGRAPHIC_DATA] (1,028 units available)" at bounding box center [140, 310] width 162 height 9
type input "**********"
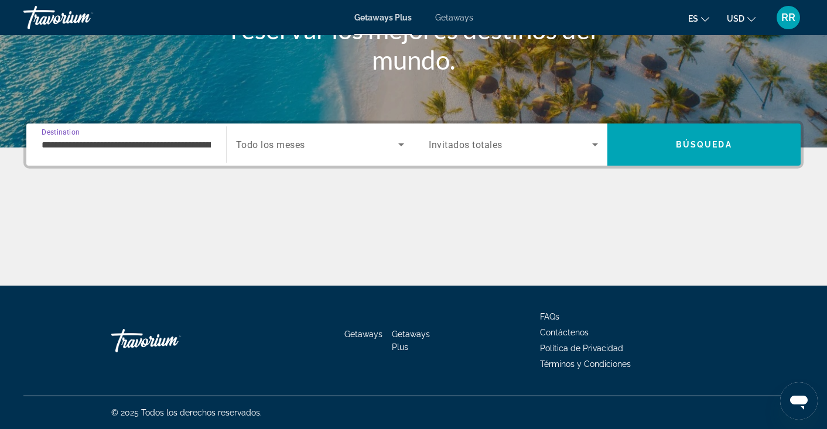
click at [406, 143] on icon "Search widget" at bounding box center [401, 145] width 14 height 14
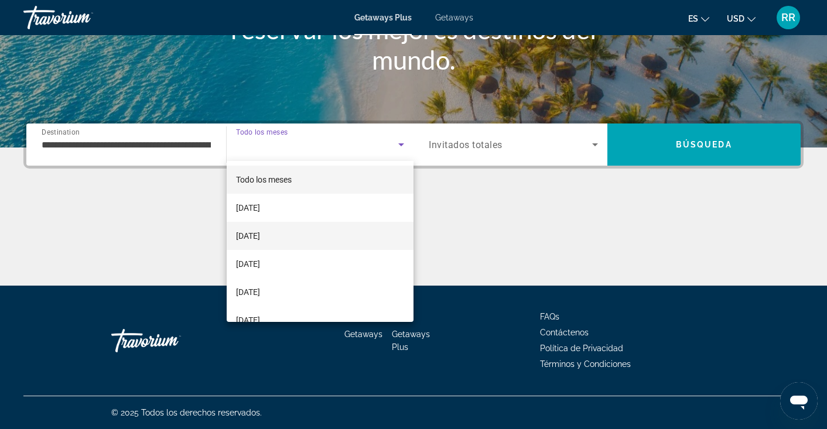
click at [255, 237] on span "[DATE]" at bounding box center [248, 236] width 24 height 14
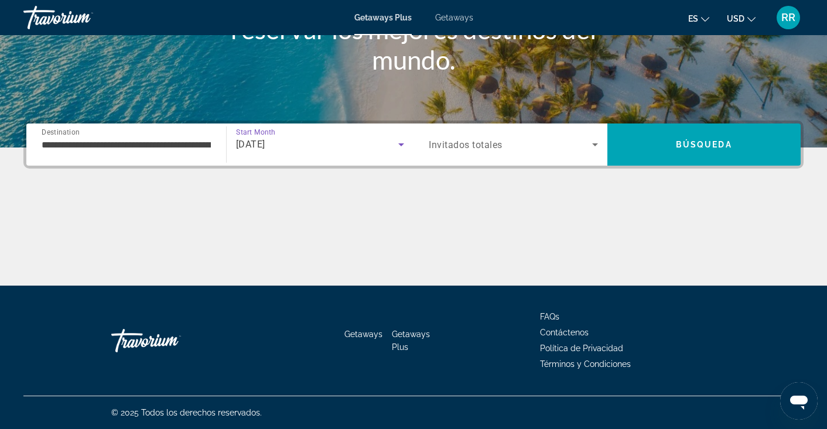
click at [597, 145] on icon "Search widget" at bounding box center [595, 145] width 14 height 14
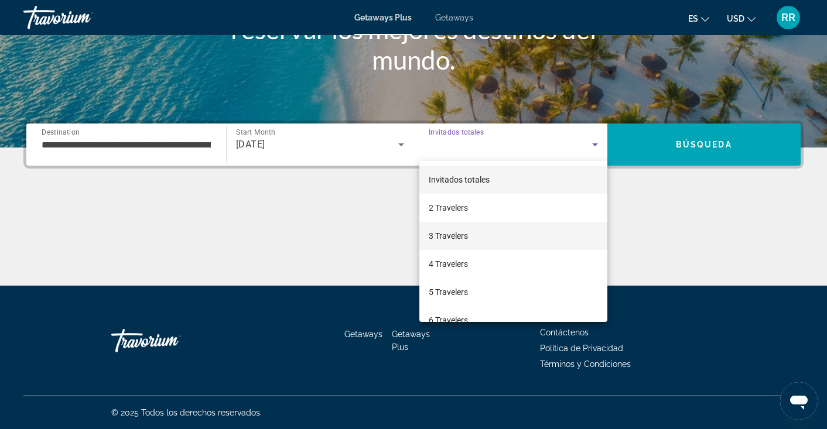
click at [466, 229] on span "3 Travelers" at bounding box center [448, 236] width 39 height 14
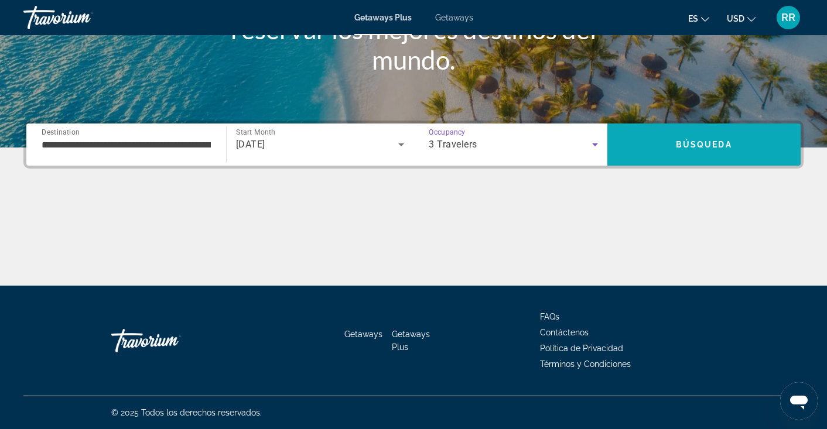
click at [698, 147] on span "Búsqueda" at bounding box center [704, 144] width 56 height 9
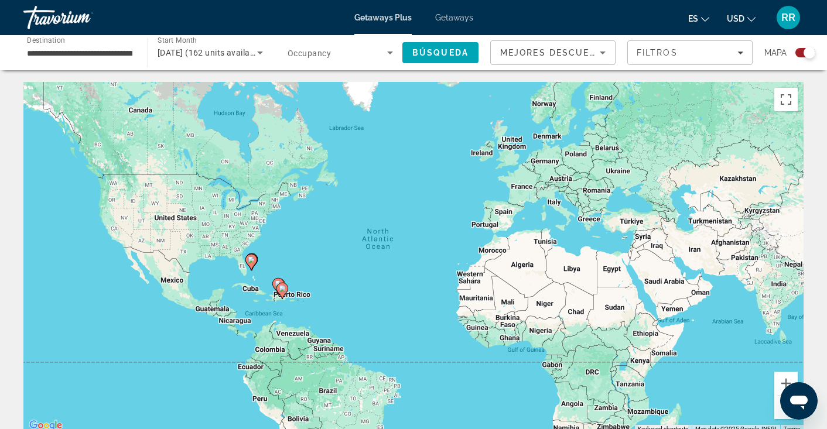
click at [807, 54] on div "Search widget" at bounding box center [810, 53] width 12 height 12
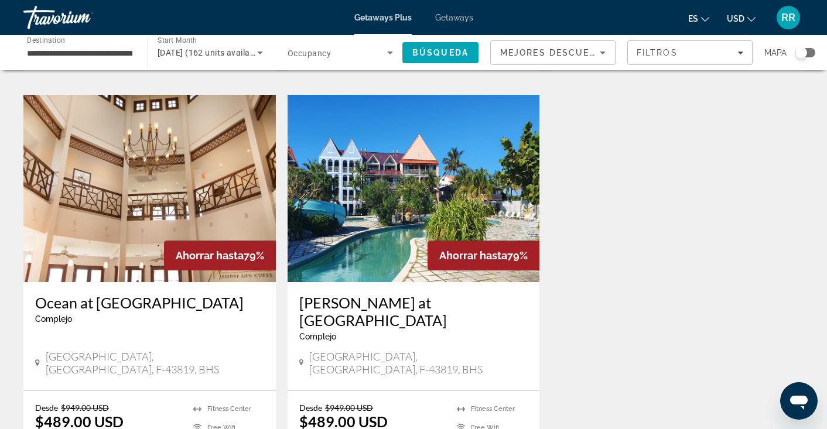
scroll to position [1212, 0]
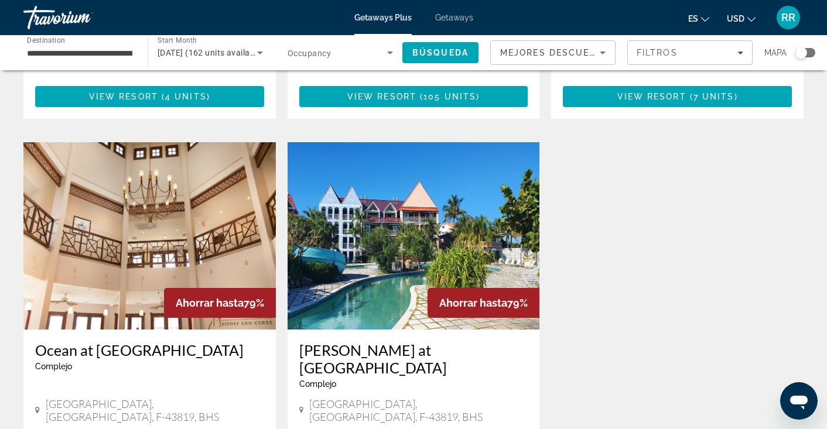
click at [603, 52] on icon "Sort by" at bounding box center [603, 53] width 6 height 3
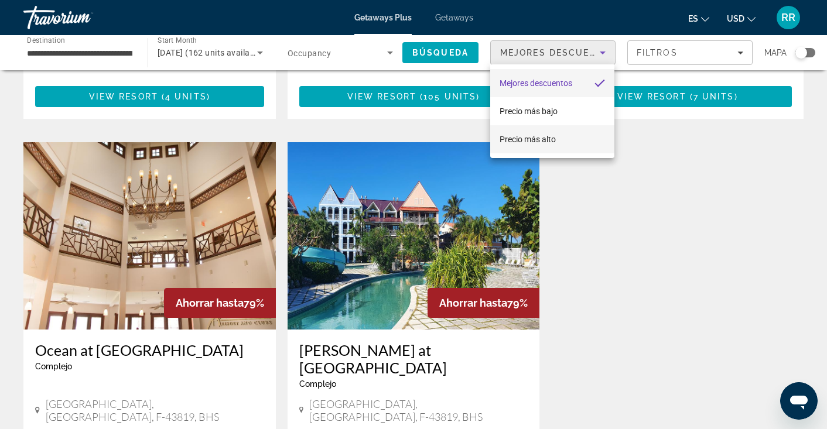
click at [519, 139] on span "Precio más alto" at bounding box center [528, 139] width 56 height 9
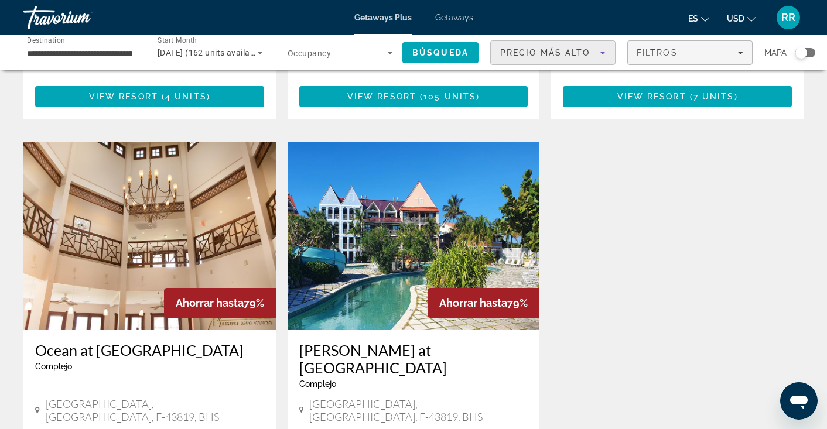
click at [745, 53] on span "Filters" at bounding box center [690, 53] width 124 height 28
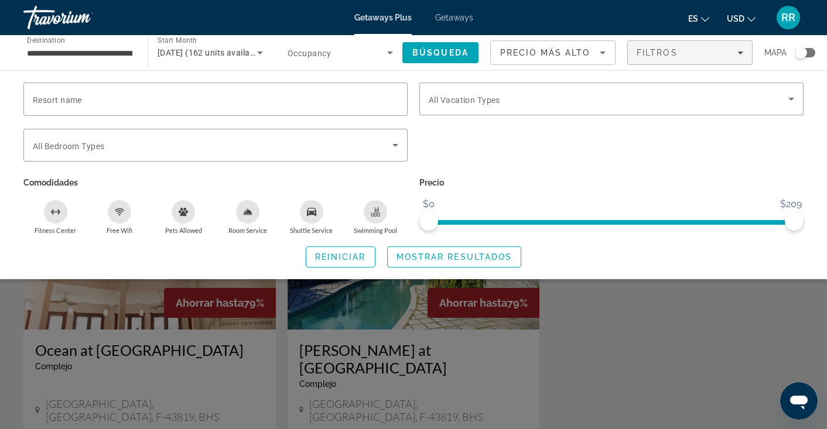
click at [614, 317] on div "Search widget" at bounding box center [413, 303] width 827 height 254
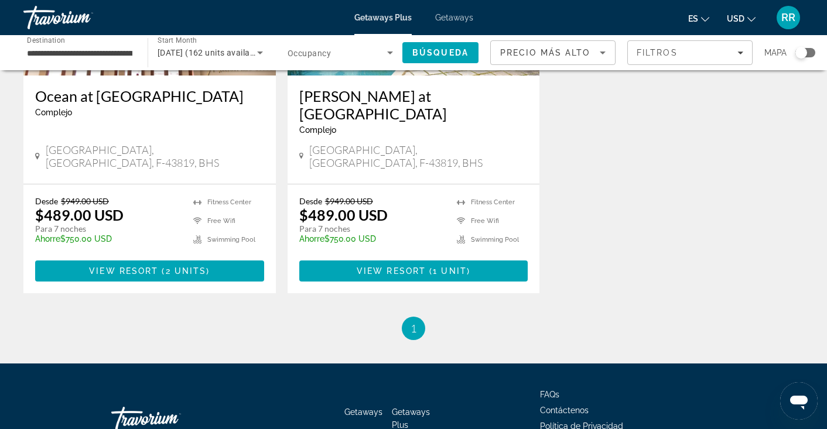
scroll to position [1466, 0]
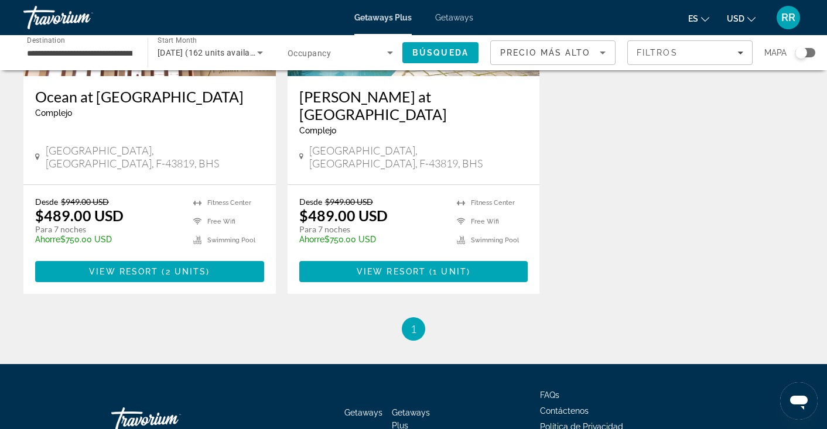
click at [465, 100] on div "[PERSON_NAME] at [GEOGRAPHIC_DATA] es un resort solo para adultos [GEOGRAPHIC_D…" at bounding box center [414, 130] width 252 height 108
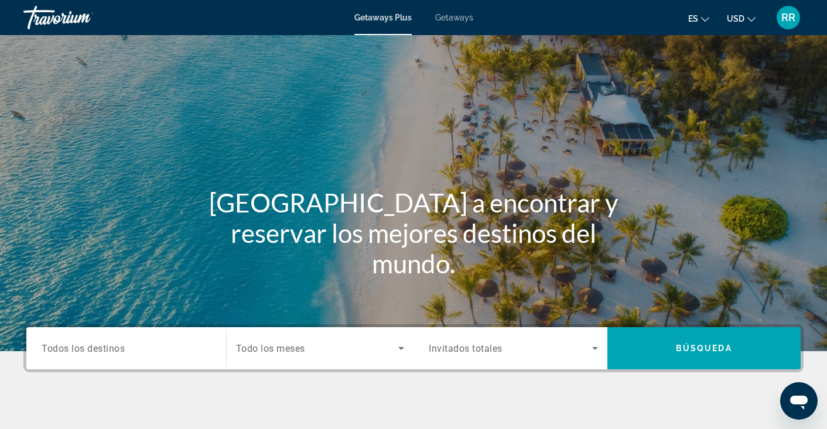
click at [93, 356] on div "Search widget" at bounding box center [126, 348] width 169 height 33
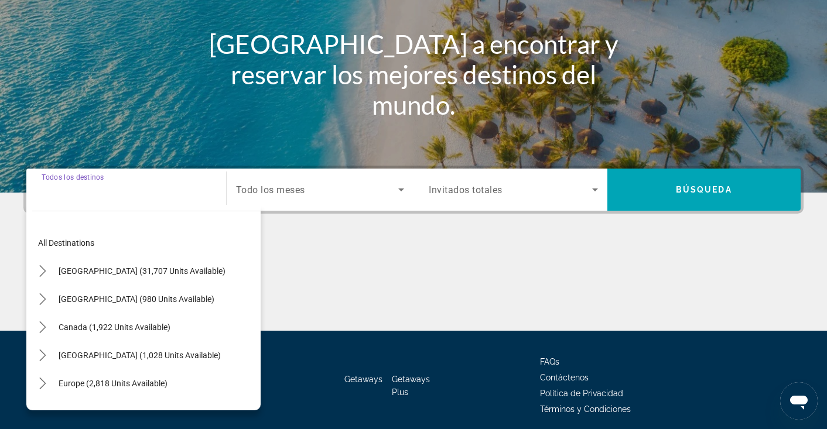
scroll to position [204, 0]
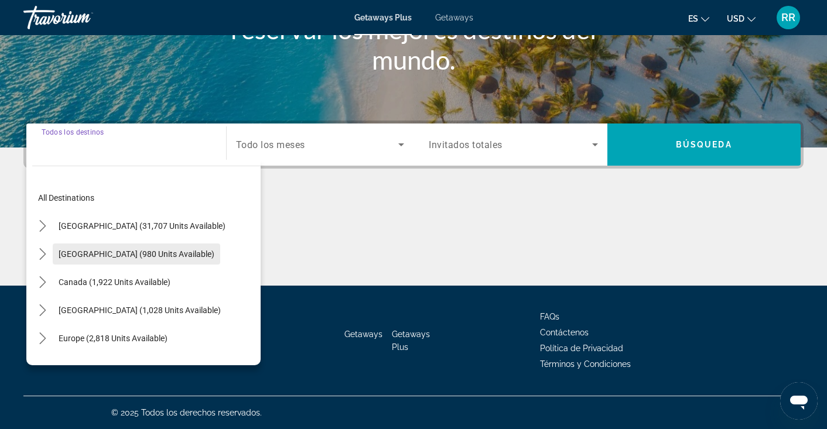
click at [110, 249] on span "Select destination: Mexico (980 units available)" at bounding box center [137, 254] width 168 height 28
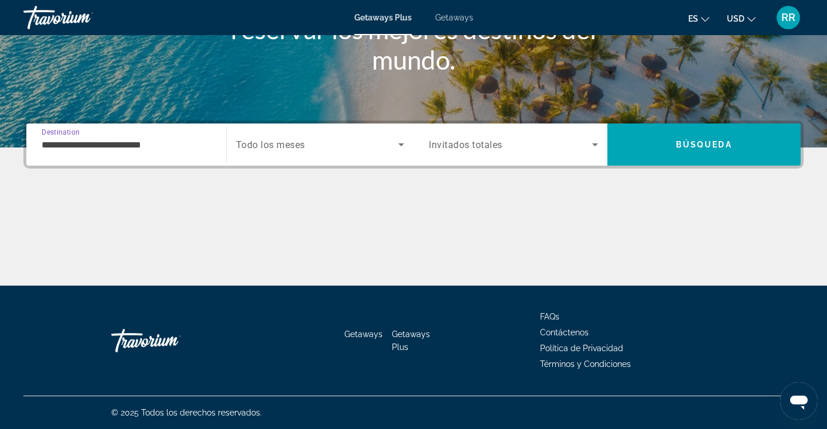
click at [155, 140] on input "**********" at bounding box center [126, 145] width 169 height 14
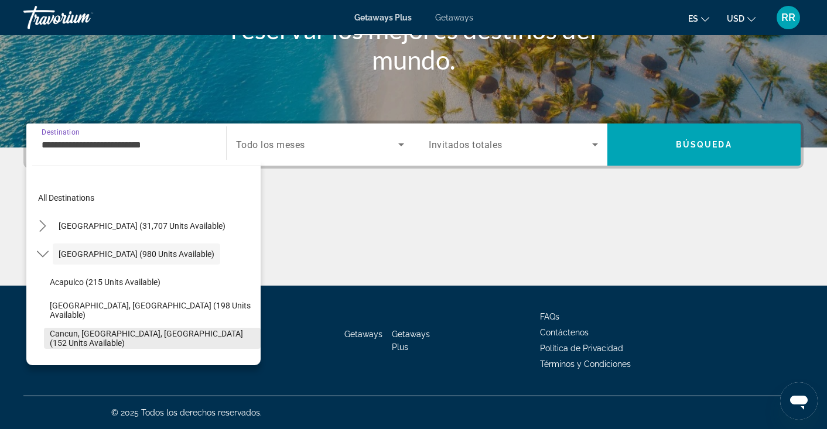
click at [137, 337] on span "Cancun, [GEOGRAPHIC_DATA], [GEOGRAPHIC_DATA] (152 units available)" at bounding box center [152, 338] width 205 height 19
type input "**********"
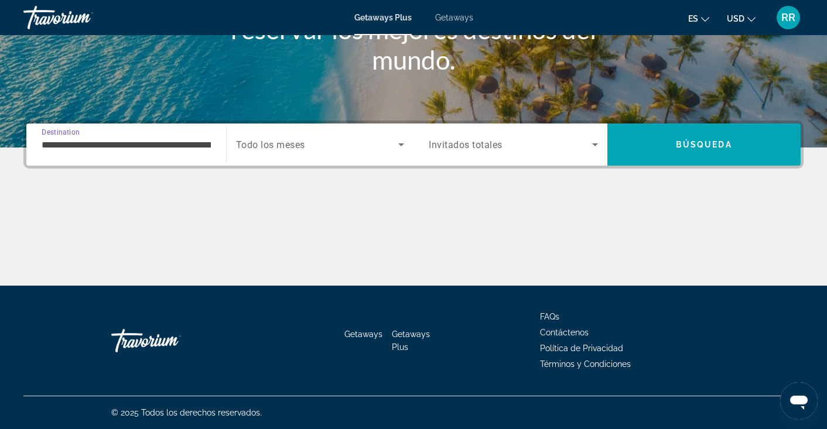
click at [402, 143] on icon "Search widget" at bounding box center [401, 145] width 14 height 14
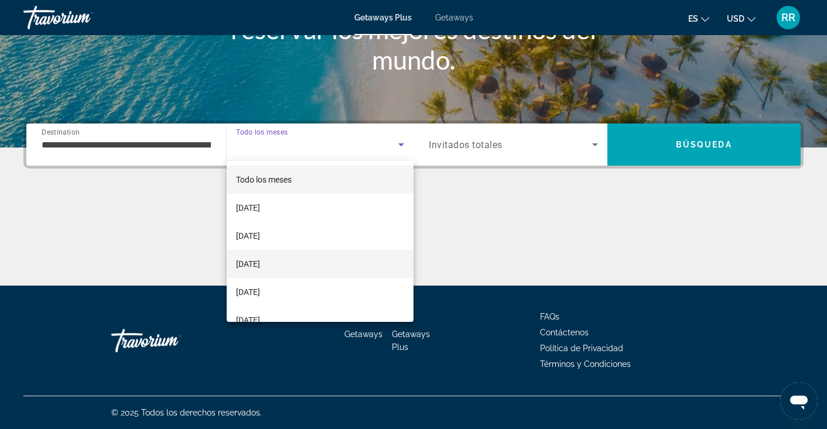
click at [295, 264] on mat-option "[DATE]" at bounding box center [320, 264] width 187 height 28
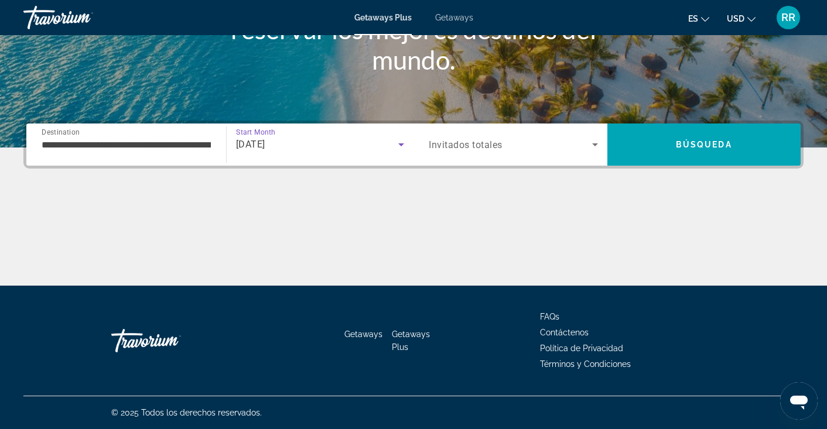
click at [597, 144] on icon "Search widget" at bounding box center [595, 145] width 6 height 3
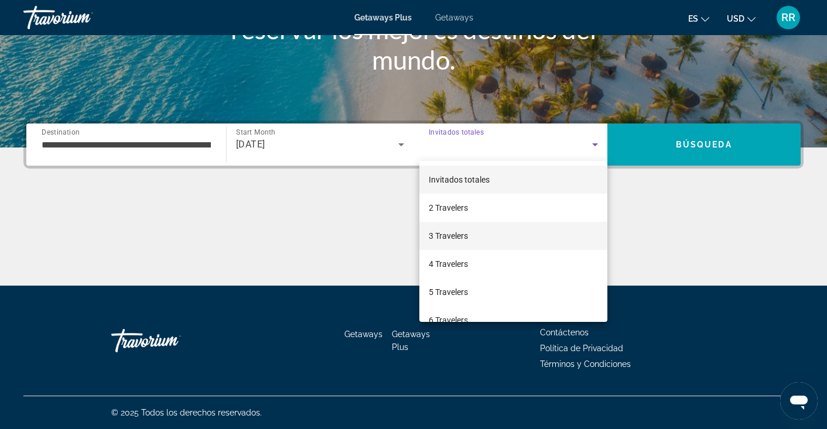
click at [495, 243] on mat-option "3 Travelers" at bounding box center [513, 236] width 188 height 28
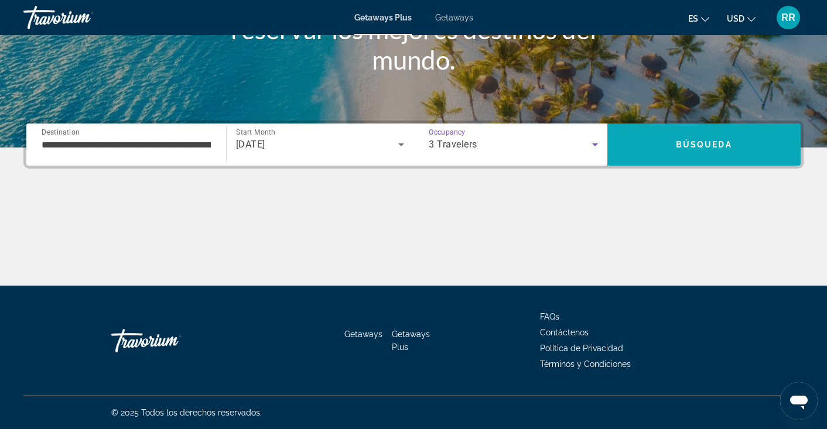
click at [679, 141] on span "Búsqueda" at bounding box center [704, 144] width 56 height 9
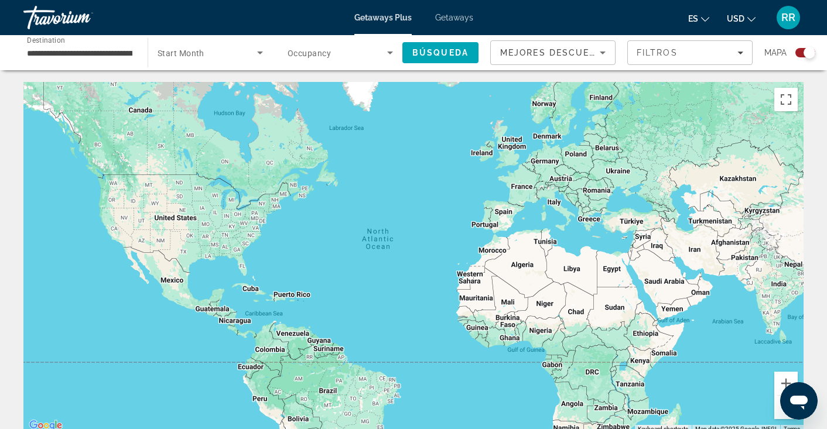
click at [803, 51] on div "Search widget" at bounding box center [805, 52] width 20 height 9
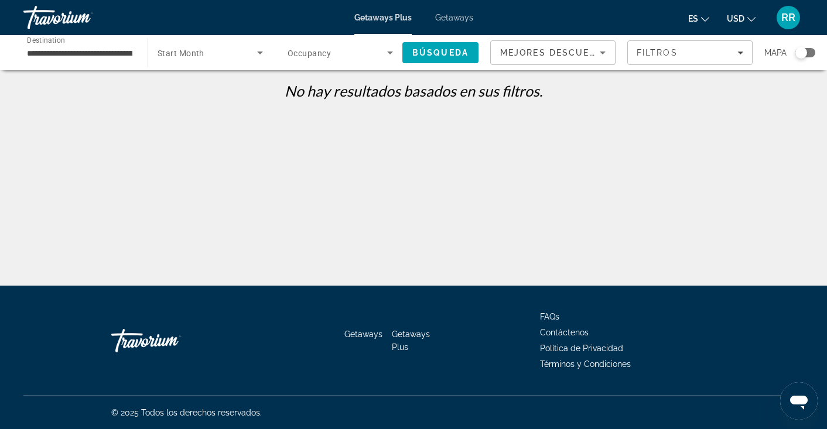
click at [260, 54] on icon "Search widget" at bounding box center [260, 53] width 6 height 3
click at [222, 86] on mat-option "Todo los meses" at bounding box center [210, 88] width 124 height 28
click at [456, 51] on span "Búsqueda" at bounding box center [440, 52] width 56 height 9
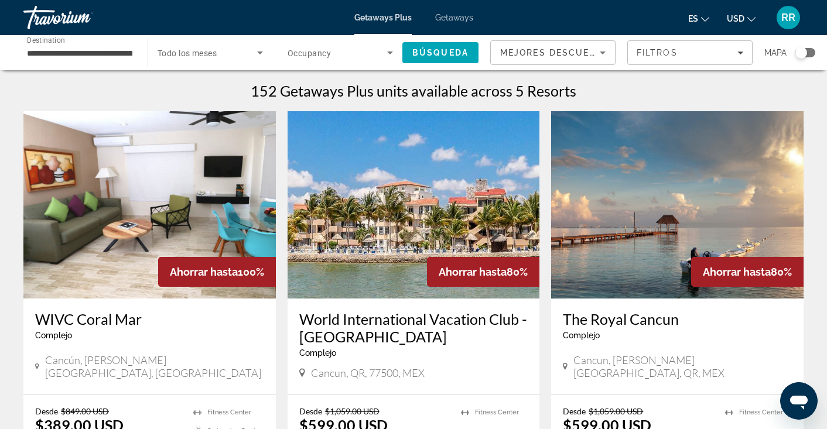
click at [331, 290] on img "Main content" at bounding box center [414, 204] width 252 height 187
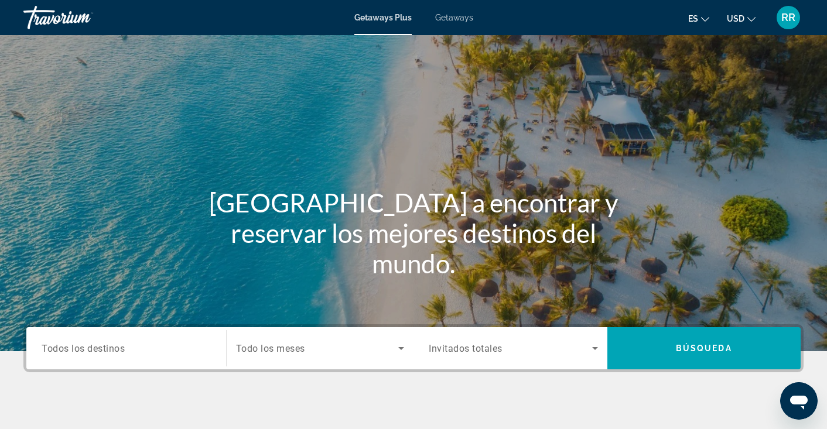
click at [118, 351] on span "Todos los destinos" at bounding box center [83, 348] width 83 height 11
click at [118, 351] on input "Destination Todos los destinos" at bounding box center [126, 349] width 169 height 14
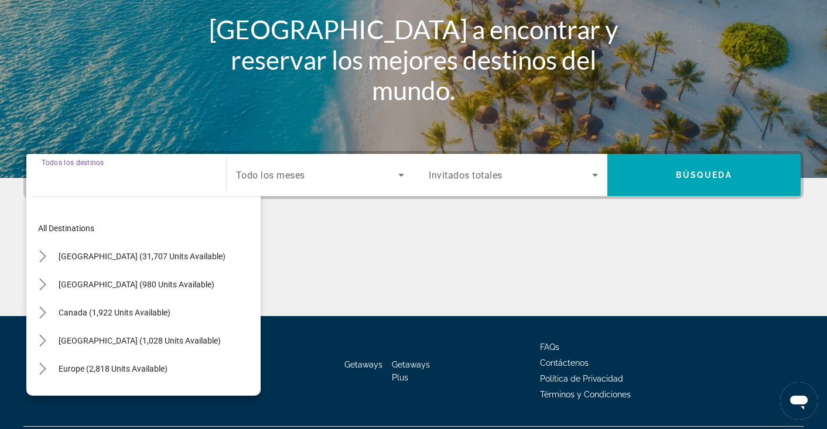
scroll to position [204, 0]
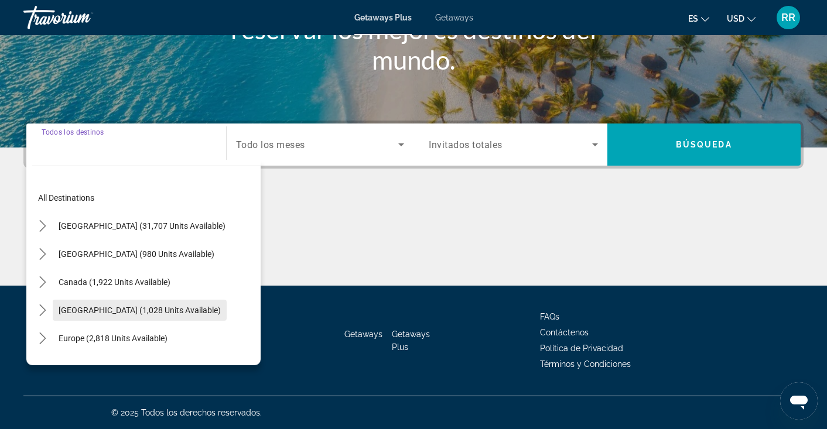
click at [125, 313] on span "[GEOGRAPHIC_DATA] (1,028 units available)" at bounding box center [140, 310] width 162 height 9
type input "**********"
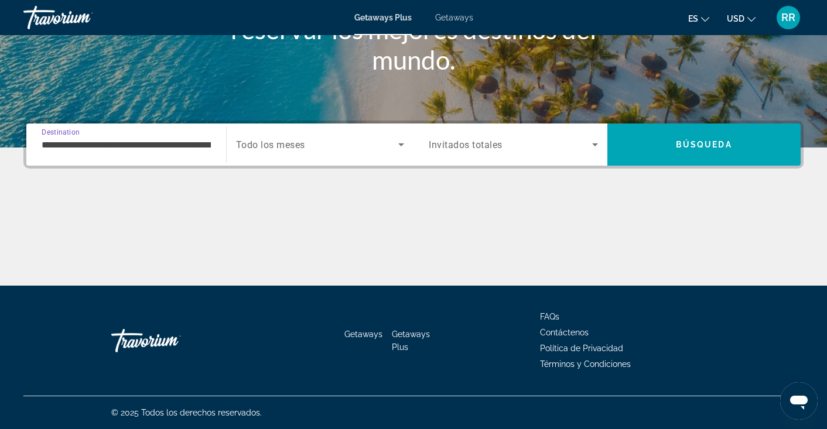
click at [404, 142] on icon "Search widget" at bounding box center [401, 145] width 14 height 14
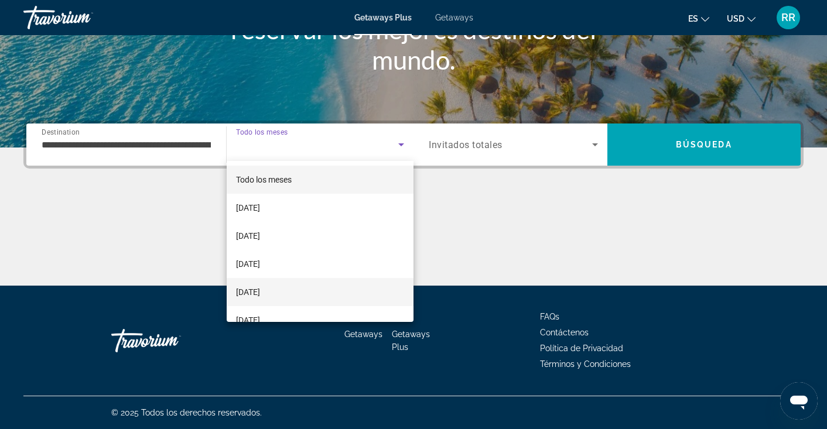
click at [260, 291] on span "[DATE]" at bounding box center [248, 292] width 24 height 14
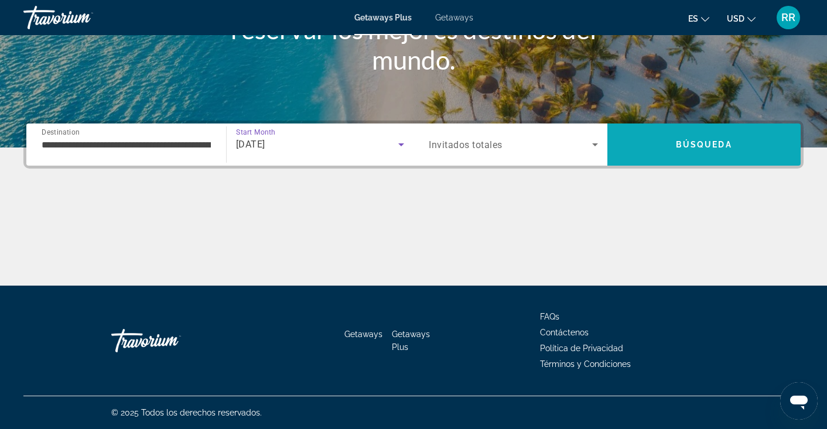
click at [685, 145] on span "Búsqueda" at bounding box center [704, 144] width 56 height 9
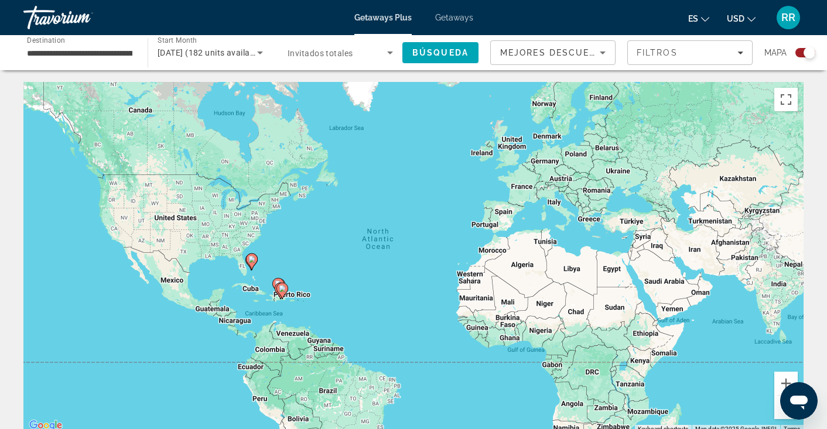
click at [808, 54] on div "Search widget" at bounding box center [810, 53] width 12 height 12
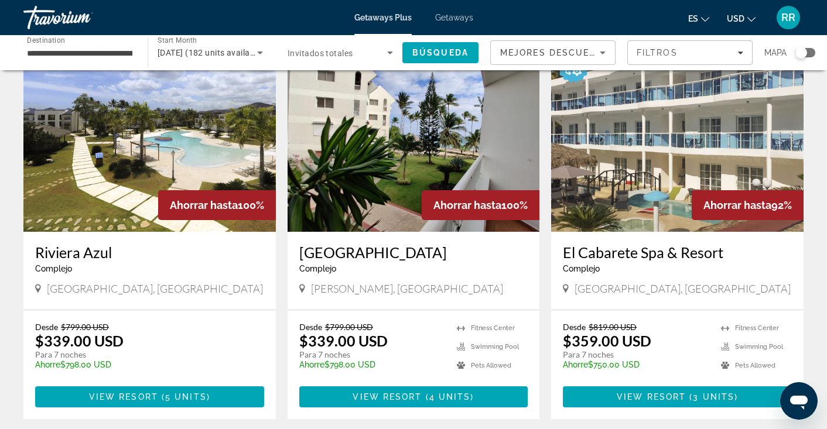
scroll to position [66, 0]
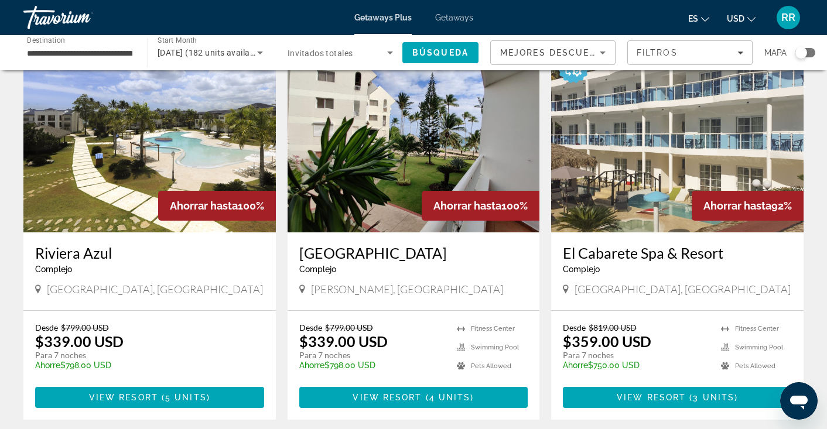
click at [134, 53] on div "**********" at bounding box center [80, 52] width 124 height 33
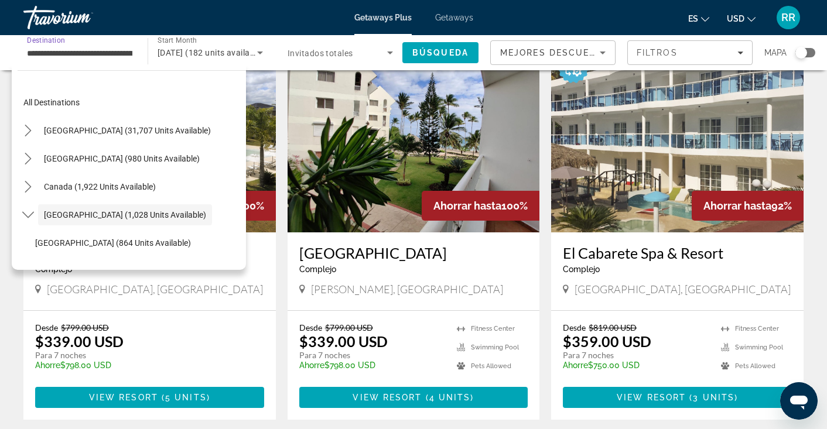
scroll to position [42, 0]
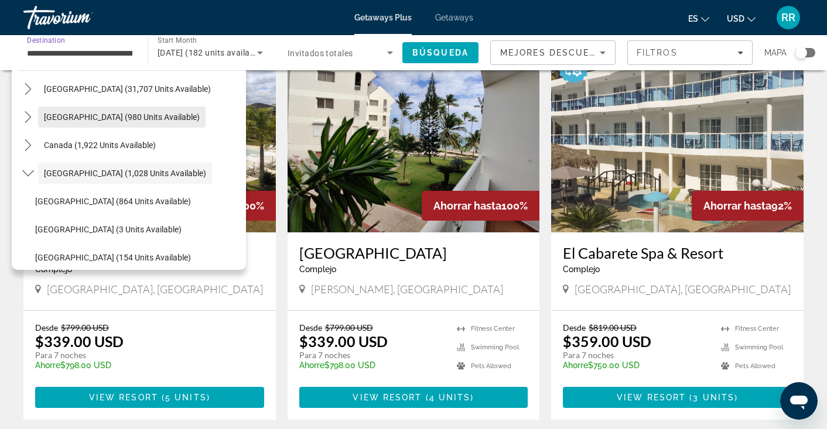
click at [103, 117] on span "[GEOGRAPHIC_DATA] (980 units available)" at bounding box center [122, 116] width 156 height 9
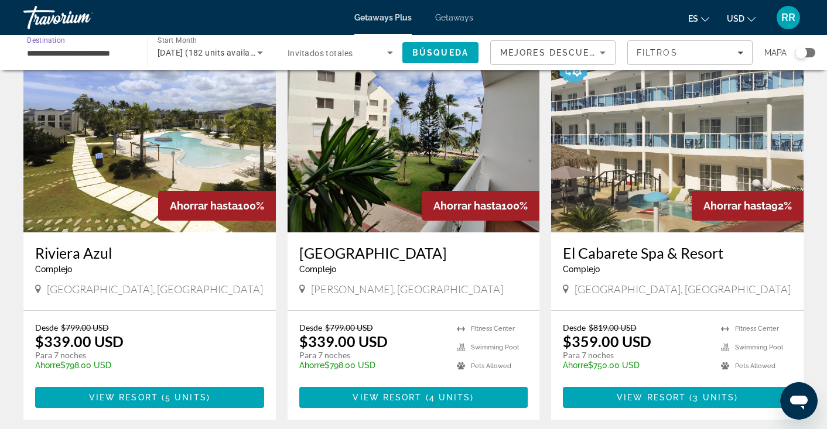
click at [125, 49] on input "**********" at bounding box center [79, 53] width 105 height 14
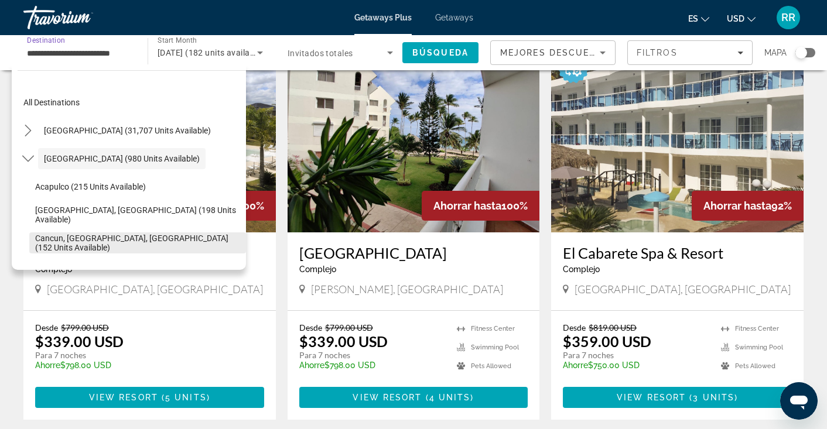
click at [161, 238] on span "Cancun, [GEOGRAPHIC_DATA], [GEOGRAPHIC_DATA] (152 units available)" at bounding box center [137, 243] width 205 height 19
type input "**********"
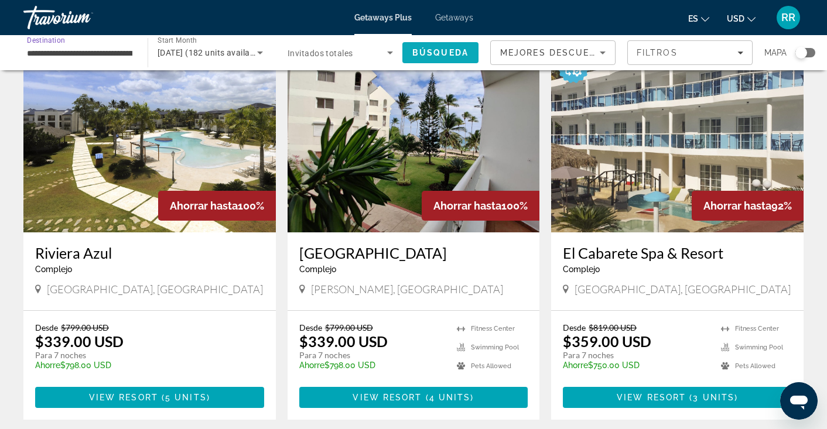
click at [442, 50] on span "Búsqueda" at bounding box center [440, 52] width 56 height 9
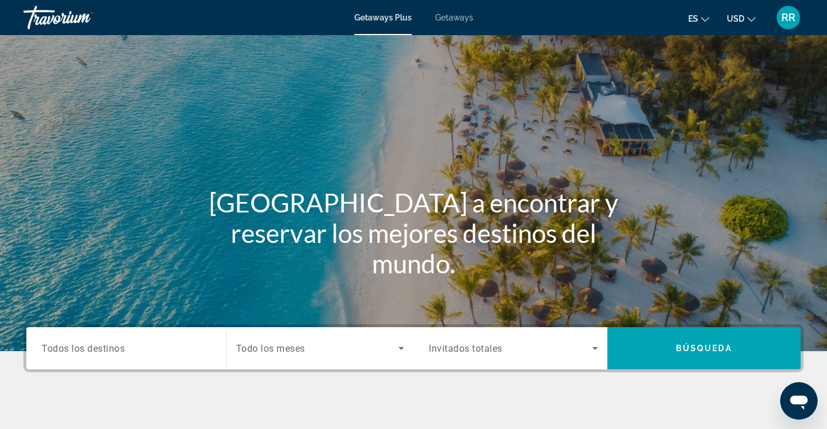
click at [104, 351] on span "Todos los destinos" at bounding box center [83, 348] width 83 height 11
click at [104, 351] on input "Destination Todos los destinos" at bounding box center [126, 349] width 169 height 14
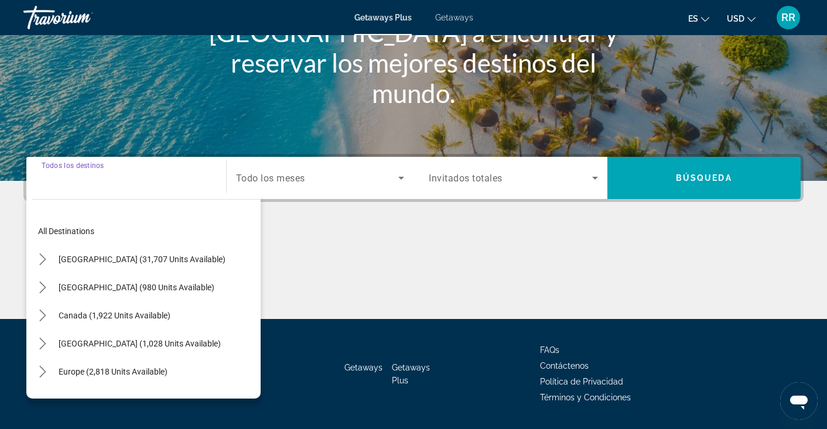
scroll to position [204, 0]
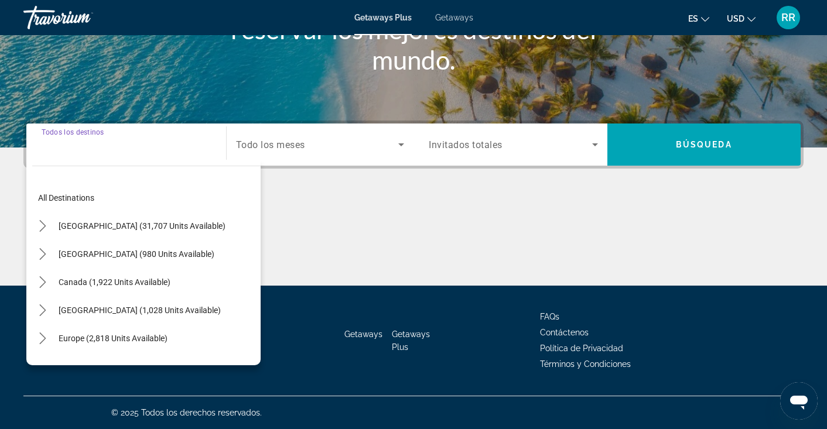
click at [207, 263] on div "[GEOGRAPHIC_DATA] (980 units available)" at bounding box center [146, 254] width 228 height 28
click at [206, 312] on span "[GEOGRAPHIC_DATA] (1,028 units available)" at bounding box center [140, 310] width 162 height 9
type input "**********"
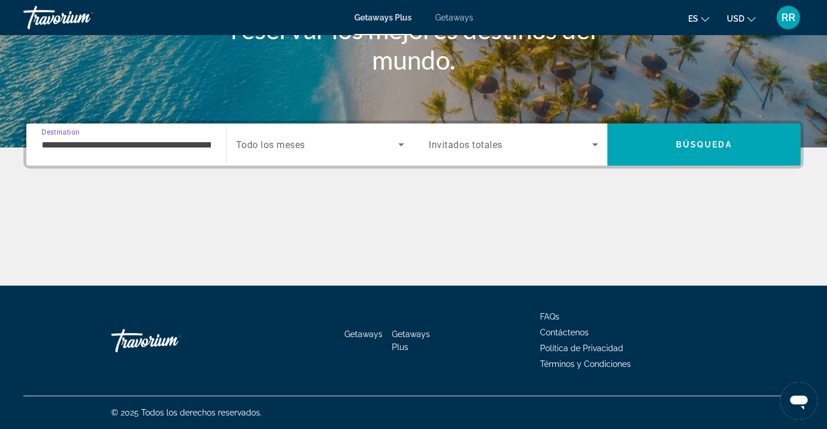
click at [403, 144] on icon "Search widget" at bounding box center [401, 145] width 14 height 14
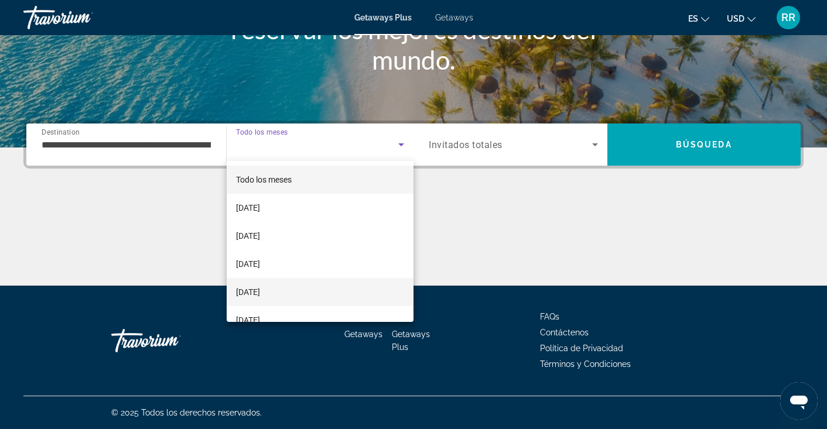
click at [260, 293] on span "[DATE]" at bounding box center [248, 292] width 24 height 14
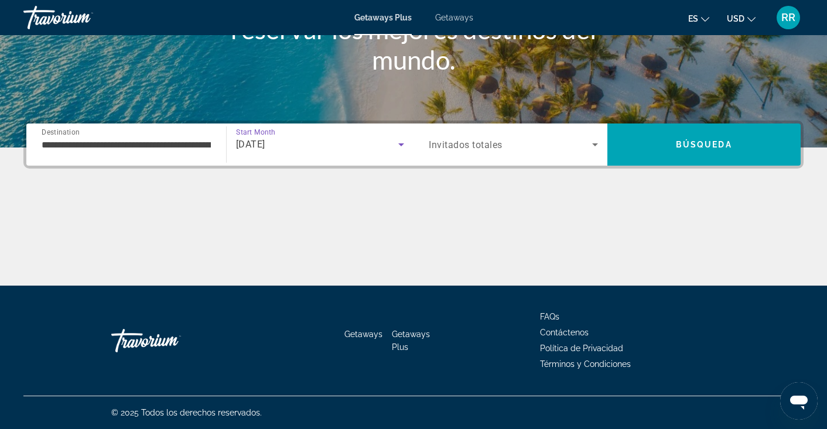
click at [595, 144] on icon "Search widget" at bounding box center [595, 145] width 14 height 14
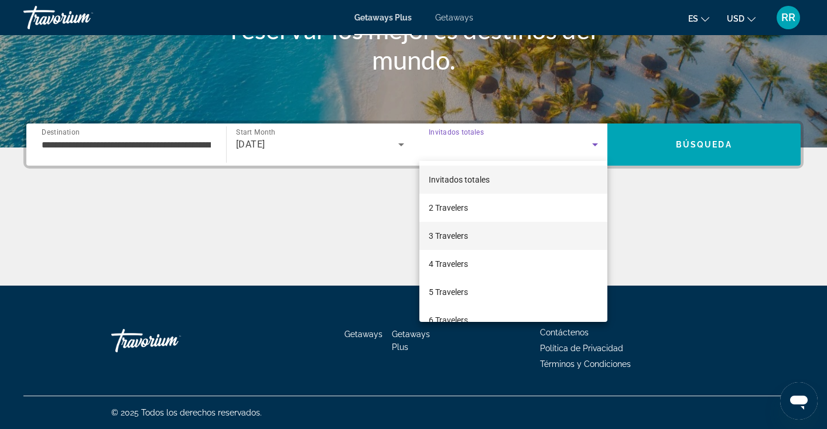
click at [481, 237] on mat-option "3 Travelers" at bounding box center [513, 236] width 188 height 28
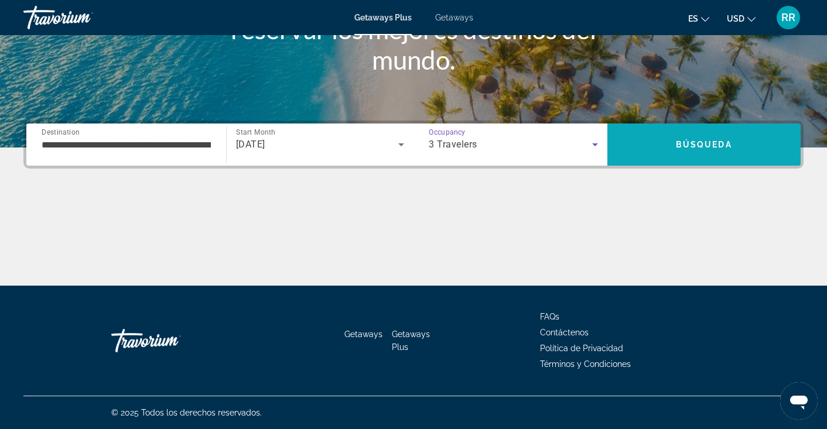
click at [691, 148] on span "Búsqueda" at bounding box center [704, 144] width 56 height 9
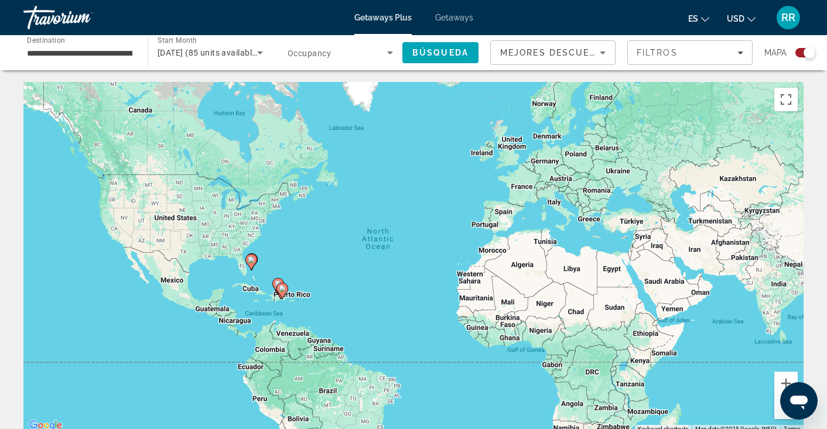
click at [799, 56] on div "Search widget" at bounding box center [805, 52] width 20 height 9
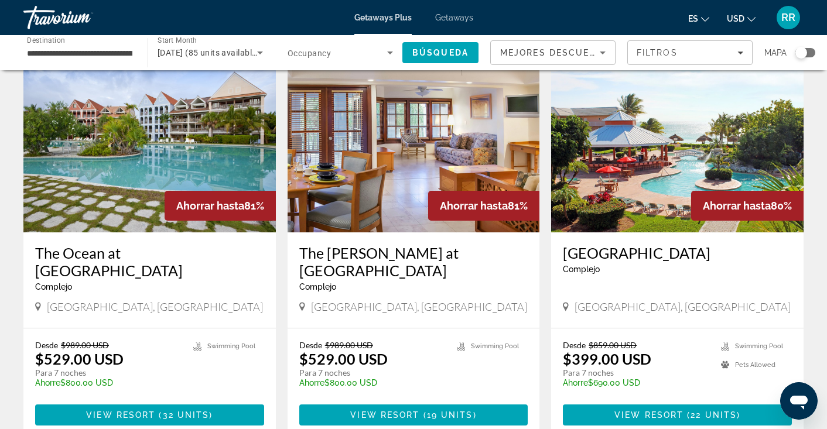
scroll to position [472, 0]
